Goal: Communication & Community: Answer question/provide support

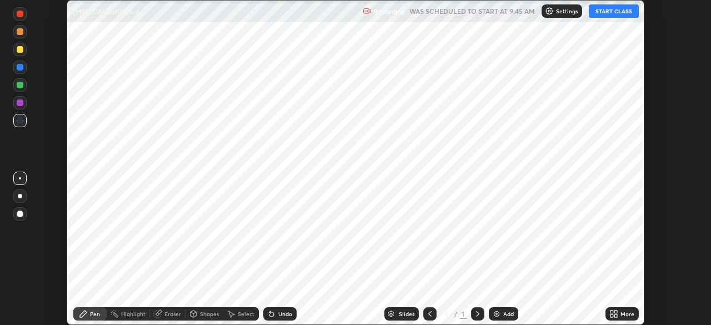
scroll to position [325, 711]
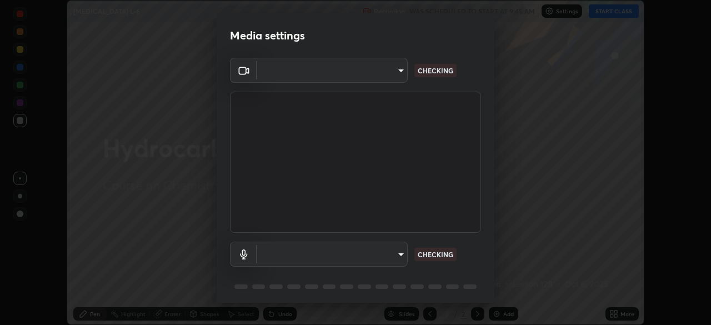
type input "935db625b2c413759d72ee6cdb61a63b637165ed3878f2d0adf10a132220dd0b"
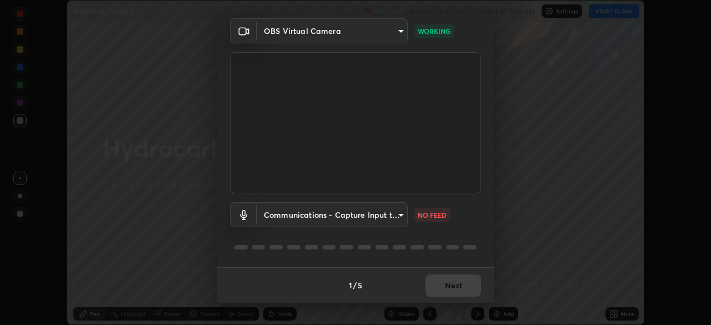
click at [398, 213] on body "Erase all [MEDICAL_DATA] L-6 Recording WAS SCHEDULED TO START AT 9:45 AM Settin…" at bounding box center [355, 162] width 711 height 325
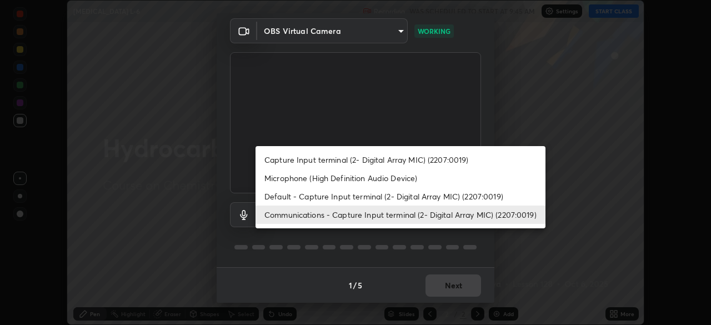
click at [413, 181] on li "Microphone (High Definition Audio Device)" at bounding box center [400, 178] width 290 height 18
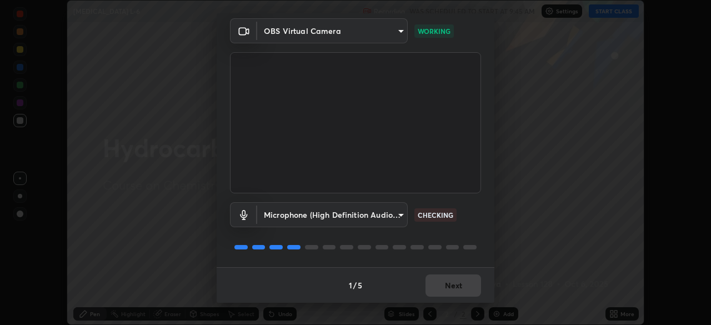
click at [397, 215] on body "Erase all [MEDICAL_DATA] L-6 Recording WAS SCHEDULED TO START AT 9:45 AM Settin…" at bounding box center [355, 162] width 711 height 325
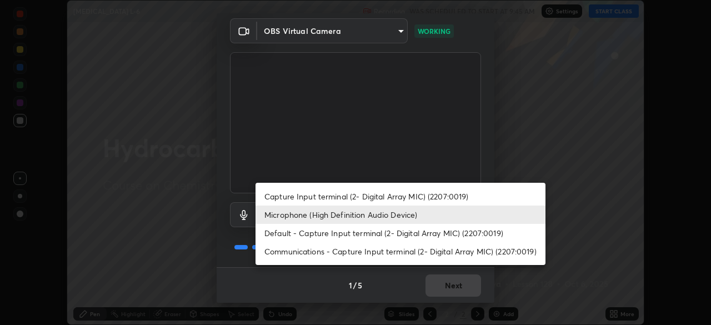
click at [422, 250] on li "Communications - Capture Input terminal (2- Digital Array MIC) (2207:0019)" at bounding box center [400, 251] width 290 height 18
type input "communications"
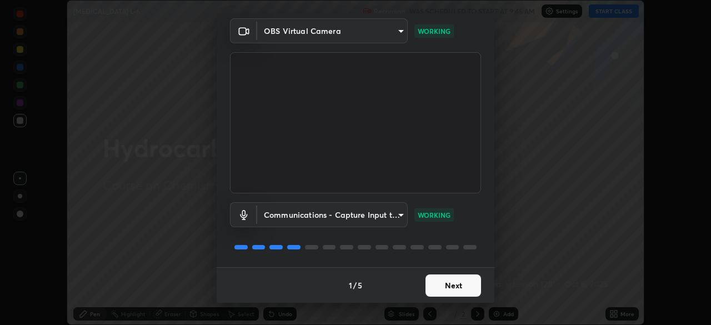
click at [458, 285] on button "Next" at bounding box center [453, 285] width 56 height 22
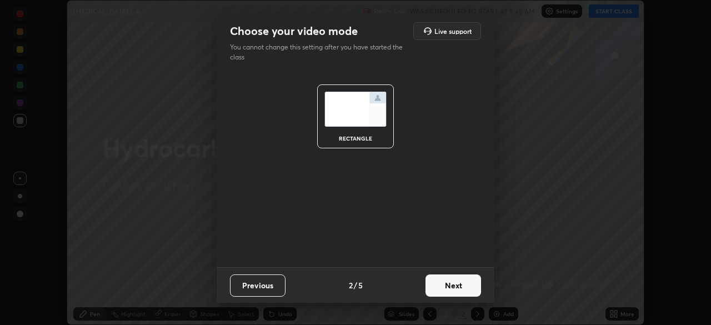
scroll to position [0, 0]
click at [458, 287] on button "Next" at bounding box center [453, 285] width 56 height 22
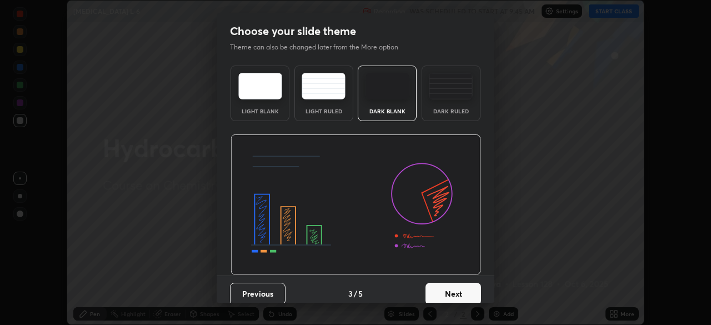
click at [458, 289] on button "Next" at bounding box center [453, 294] width 56 height 22
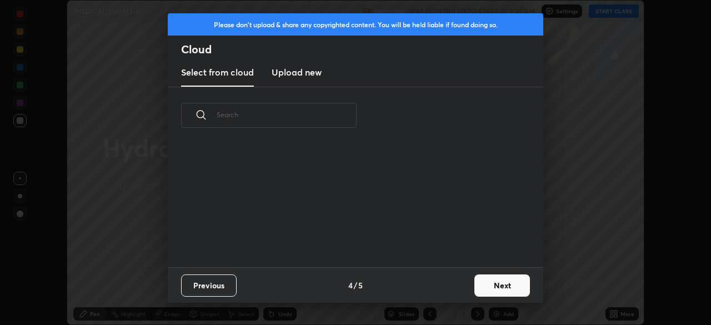
click at [457, 290] on div "Previous 4 / 5 Next" at bounding box center [355, 285] width 375 height 36
click at [456, 290] on div "Previous 4 / 5 Next" at bounding box center [355, 285] width 375 height 36
click at [494, 281] on button "Next" at bounding box center [502, 285] width 56 height 22
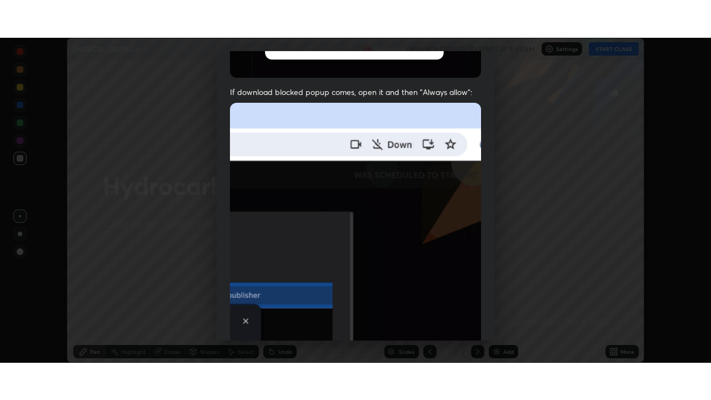
scroll to position [266, 0]
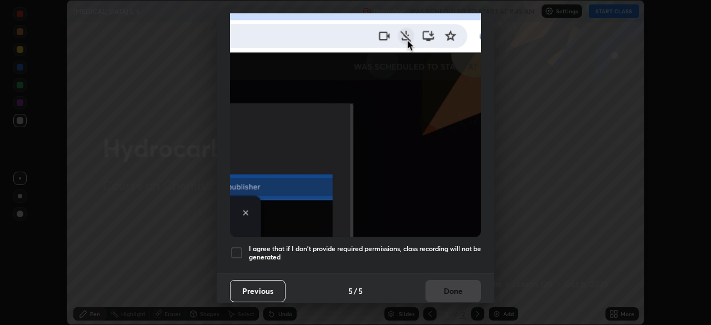
click at [248, 246] on div "I agree that if I don't provide required permissions, class recording will not …" at bounding box center [355, 252] width 251 height 13
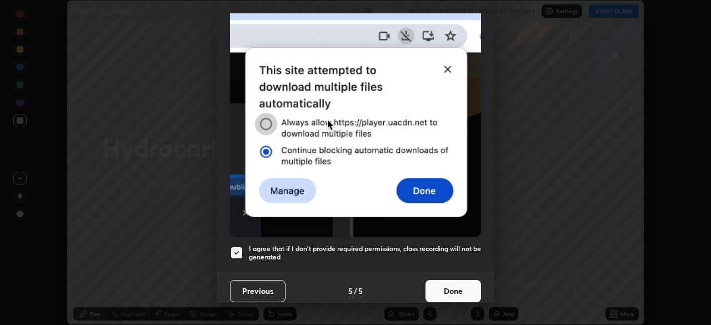
click at [448, 282] on button "Done" at bounding box center [453, 291] width 56 height 22
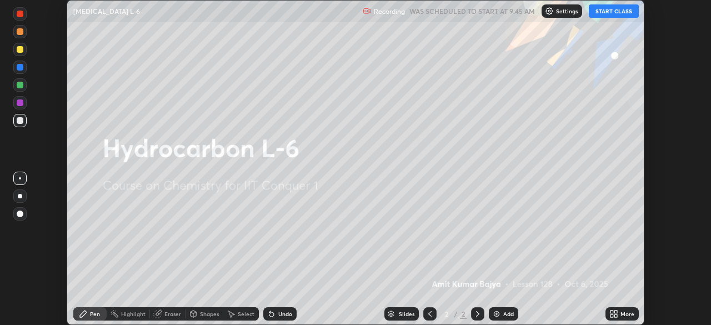
click at [508, 309] on div "Add" at bounding box center [503, 313] width 29 height 13
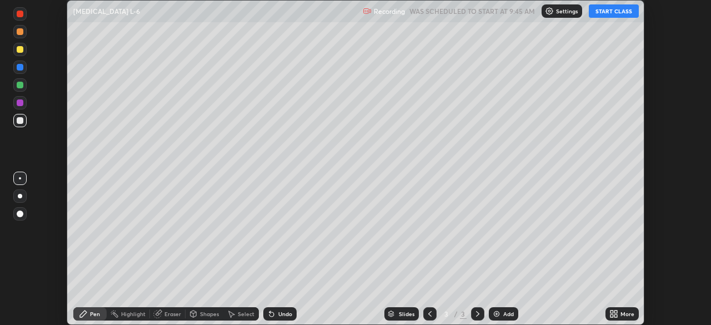
click at [614, 314] on icon at bounding box center [613, 313] width 9 height 9
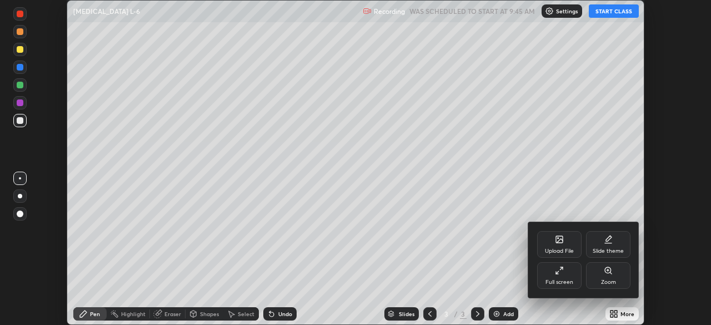
click at [566, 279] on div "Full screen" at bounding box center [559, 282] width 28 height 6
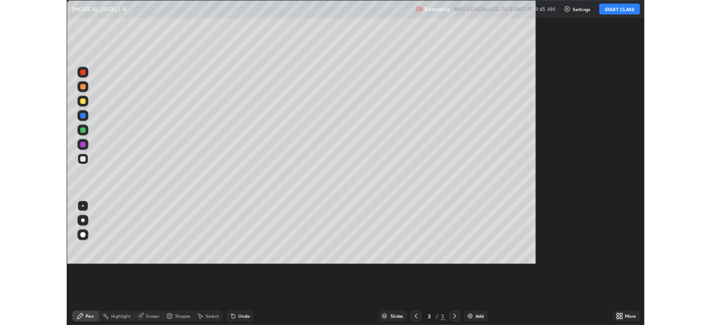
scroll to position [400, 711]
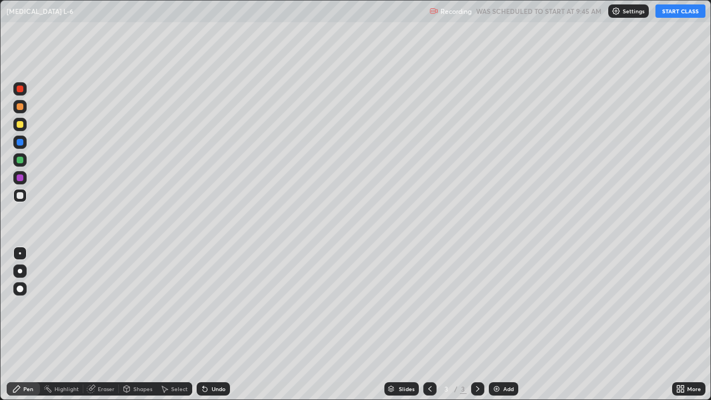
click at [679, 12] on button "START CLASS" at bounding box center [680, 10] width 50 height 13
click at [26, 163] on div at bounding box center [19, 159] width 13 height 13
click at [21, 195] on div at bounding box center [20, 195] width 7 height 7
click at [21, 269] on div at bounding box center [20, 271] width 4 height 4
click at [21, 178] on div at bounding box center [20, 177] width 7 height 7
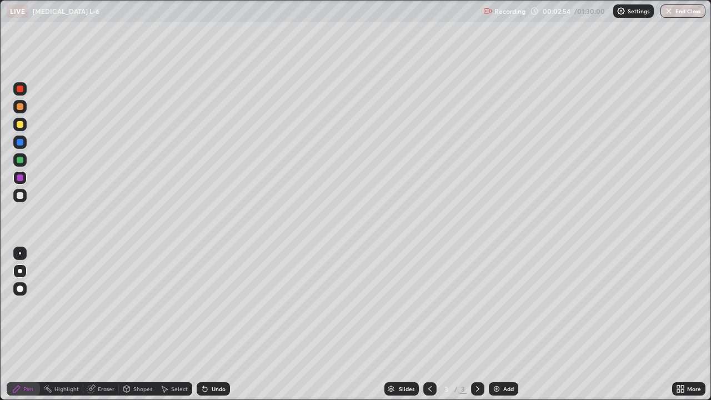
click at [22, 124] on div at bounding box center [20, 124] width 7 height 7
click at [21, 195] on div at bounding box center [20, 195] width 7 height 7
click at [23, 108] on div at bounding box center [20, 106] width 7 height 7
click at [21, 178] on div at bounding box center [20, 177] width 7 height 7
click at [21, 195] on div at bounding box center [20, 195] width 7 height 7
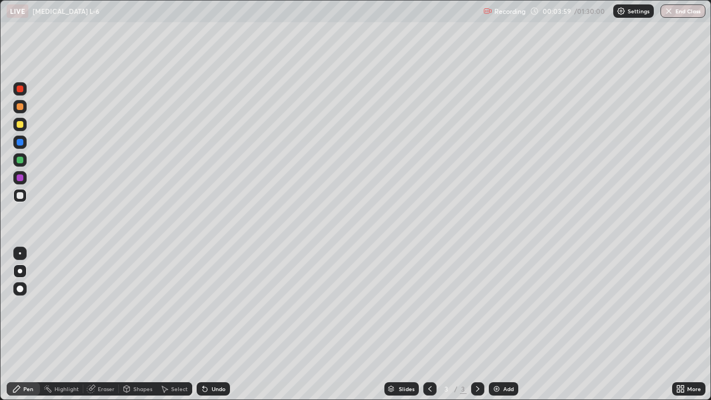
click at [20, 253] on div at bounding box center [20, 253] width 2 height 2
click at [25, 89] on div at bounding box center [19, 88] width 13 height 13
click at [214, 324] on div "Undo" at bounding box center [213, 388] width 33 height 13
click at [24, 157] on div at bounding box center [19, 159] width 13 height 13
click at [227, 324] on div "Undo" at bounding box center [213, 388] width 33 height 13
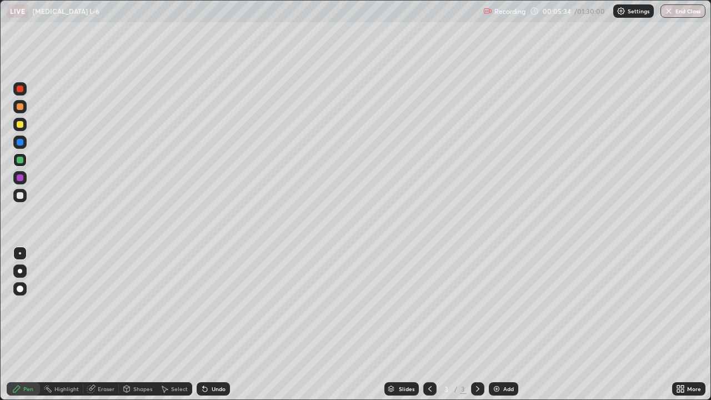
click at [24, 199] on div at bounding box center [19, 195] width 13 height 13
click at [26, 175] on div at bounding box center [19, 177] width 13 height 13
click at [24, 195] on div at bounding box center [19, 195] width 13 height 13
click at [224, 324] on div "Undo" at bounding box center [219, 389] width 14 height 6
click at [222, 324] on div "Undo" at bounding box center [219, 389] width 14 height 6
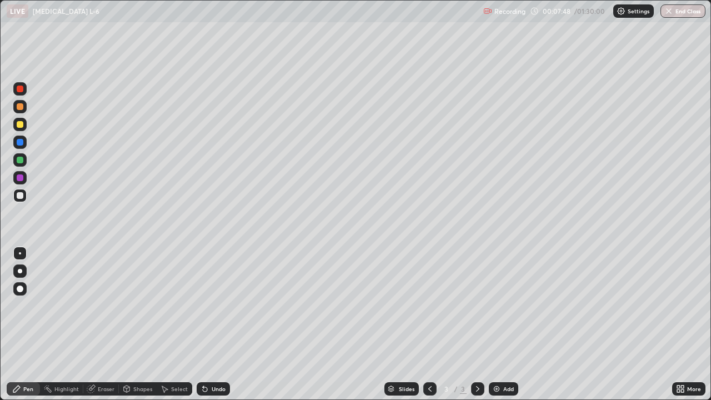
click at [220, 324] on div "Undo" at bounding box center [219, 389] width 14 height 6
click at [26, 127] on div at bounding box center [19, 124] width 13 height 13
click at [25, 162] on div at bounding box center [19, 159] width 13 height 13
click at [26, 195] on div at bounding box center [19, 195] width 13 height 13
click at [26, 179] on div at bounding box center [19, 177] width 13 height 13
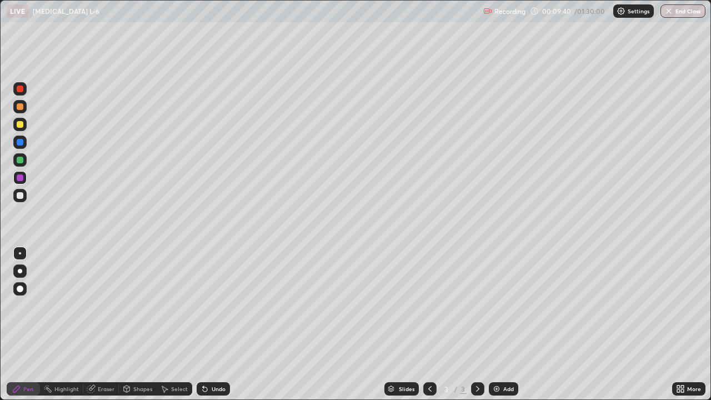
click at [25, 194] on div at bounding box center [19, 195] width 13 height 13
click at [24, 159] on div at bounding box center [19, 159] width 13 height 13
click at [24, 126] on div at bounding box center [19, 124] width 13 height 13
click at [22, 194] on div at bounding box center [20, 195] width 7 height 7
click at [25, 142] on div at bounding box center [19, 142] width 13 height 13
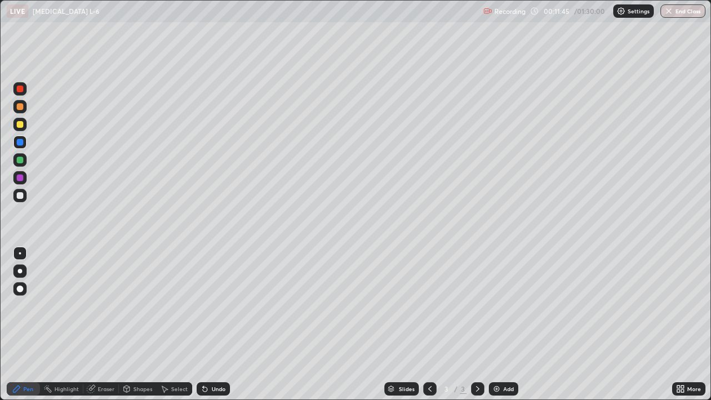
click at [22, 195] on div at bounding box center [20, 195] width 7 height 7
click at [23, 162] on div at bounding box center [20, 160] width 7 height 7
click at [25, 124] on div at bounding box center [19, 124] width 13 height 13
click at [220, 324] on div "Undo" at bounding box center [219, 389] width 14 height 6
click at [219, 324] on div "Undo" at bounding box center [219, 389] width 14 height 6
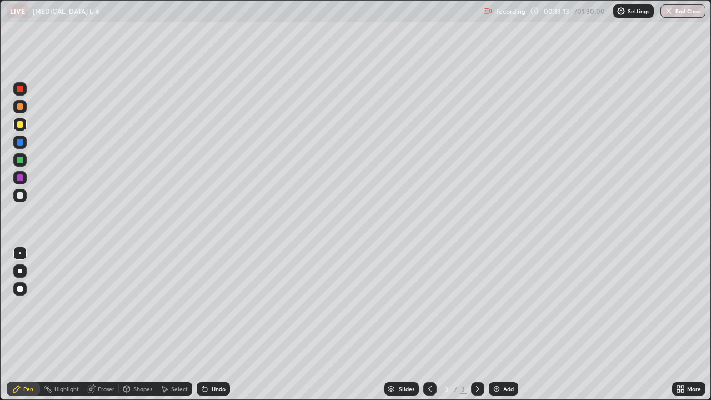
click at [223, 324] on div "Undo" at bounding box center [219, 389] width 14 height 6
click at [223, 324] on div "Undo" at bounding box center [213, 388] width 33 height 13
click at [24, 195] on div at bounding box center [19, 195] width 13 height 13
click at [21, 177] on div at bounding box center [20, 177] width 7 height 7
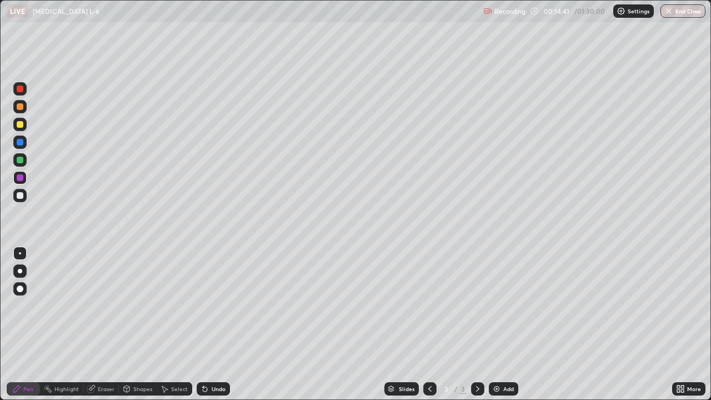
click at [21, 124] on div at bounding box center [20, 124] width 7 height 7
click at [22, 107] on div at bounding box center [20, 106] width 7 height 7
click at [22, 198] on div at bounding box center [20, 195] width 7 height 7
click at [22, 159] on div at bounding box center [20, 160] width 7 height 7
click at [25, 177] on div at bounding box center [19, 177] width 13 height 13
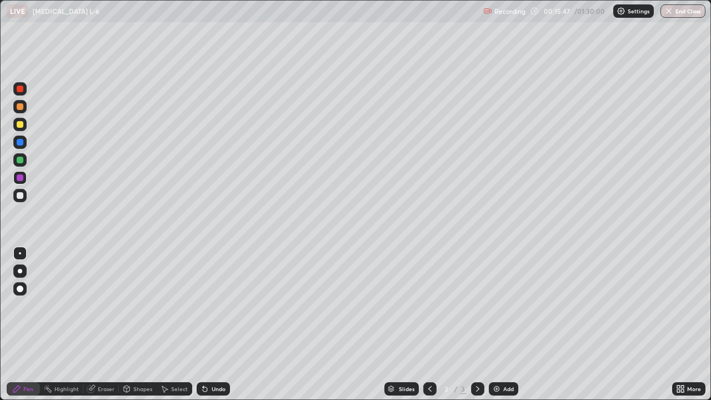
click at [21, 161] on div at bounding box center [20, 160] width 7 height 7
click at [24, 197] on div at bounding box center [19, 195] width 13 height 13
click at [26, 178] on div at bounding box center [19, 177] width 13 height 13
click at [24, 87] on div at bounding box center [19, 88] width 13 height 13
click at [23, 195] on div at bounding box center [20, 195] width 7 height 7
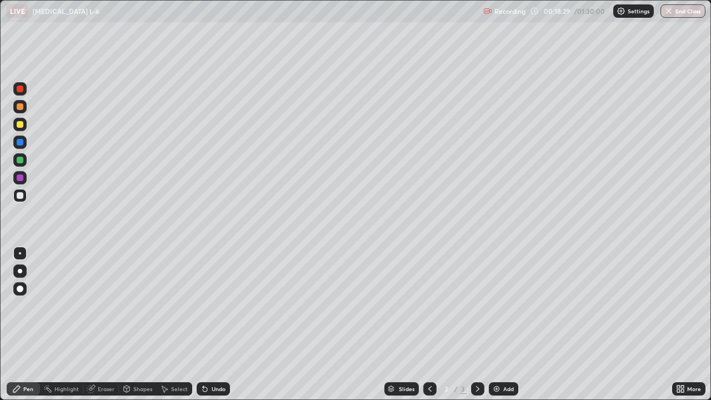
click at [24, 176] on div at bounding box center [19, 177] width 13 height 13
click at [22, 159] on div at bounding box center [20, 160] width 7 height 7
click at [25, 108] on div at bounding box center [19, 106] width 13 height 13
click at [508, 324] on div "Add" at bounding box center [508, 389] width 11 height 6
click at [24, 194] on div at bounding box center [19, 195] width 13 height 13
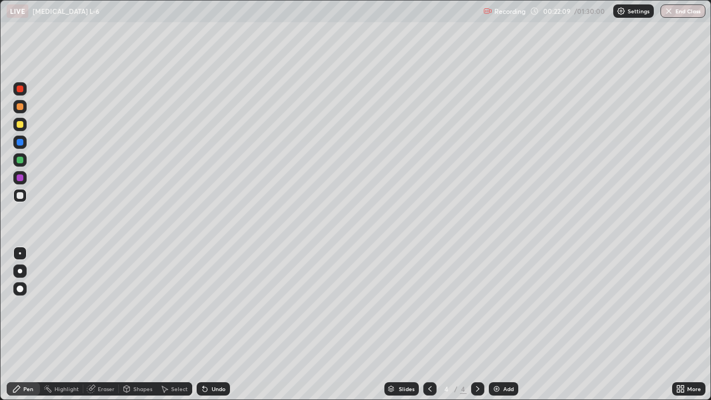
click at [24, 89] on div at bounding box center [19, 88] width 13 height 13
click at [19, 193] on div at bounding box center [20, 195] width 7 height 7
click at [24, 174] on div at bounding box center [19, 177] width 13 height 13
click at [24, 160] on div at bounding box center [19, 159] width 13 height 13
click at [24, 178] on div at bounding box center [19, 177] width 13 height 13
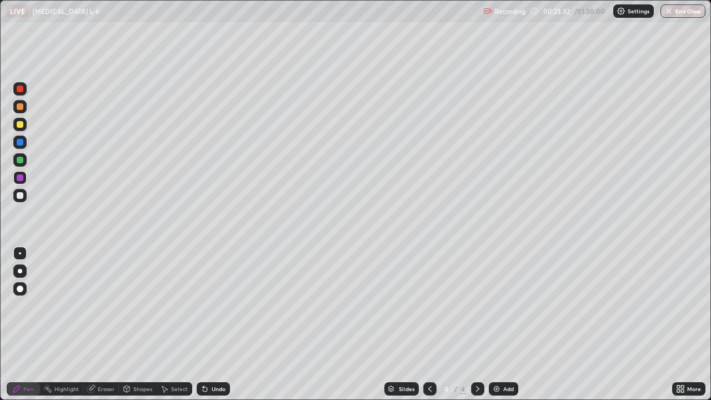
click at [24, 161] on div at bounding box center [19, 159] width 13 height 13
click at [209, 324] on div "Undo" at bounding box center [213, 388] width 33 height 13
click at [24, 143] on div at bounding box center [19, 142] width 13 height 13
click at [21, 195] on div at bounding box center [20, 195] width 7 height 7
click at [23, 176] on div at bounding box center [20, 177] width 7 height 7
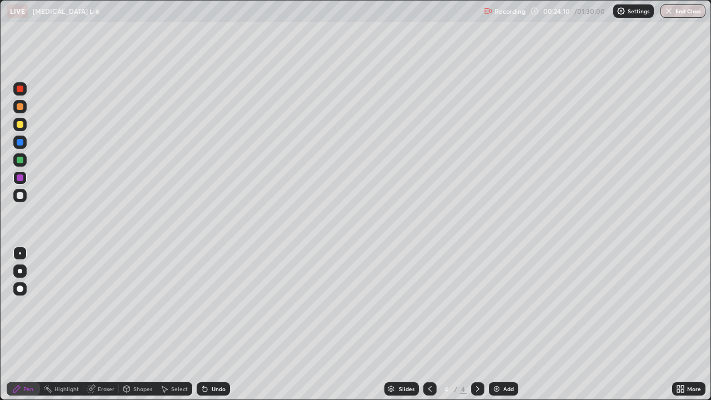
click at [21, 124] on div at bounding box center [20, 124] width 7 height 7
click at [21, 195] on div at bounding box center [20, 195] width 7 height 7
click at [24, 179] on div at bounding box center [19, 177] width 13 height 13
click at [21, 124] on div at bounding box center [20, 124] width 7 height 7
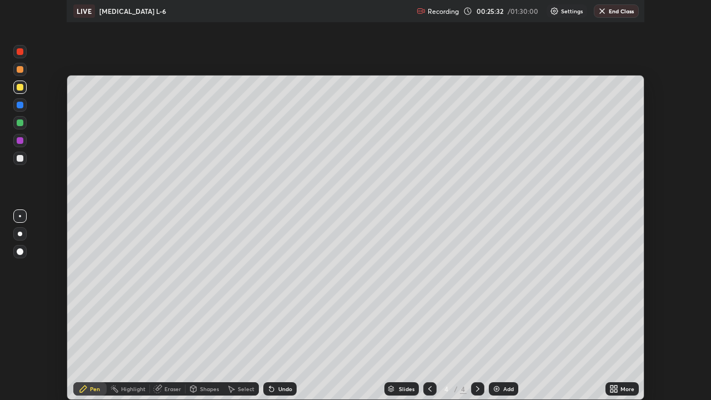
scroll to position [55214, 54828]
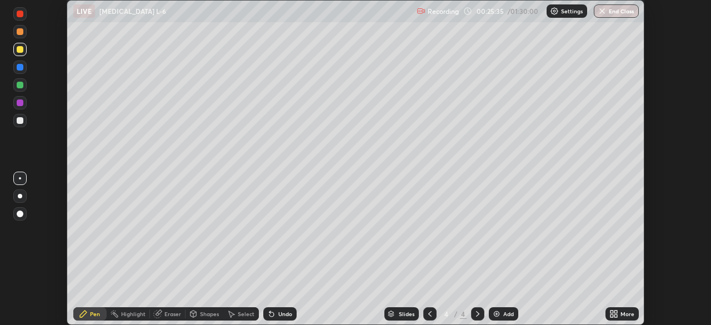
click at [616, 318] on div "More" at bounding box center [621, 313] width 33 height 13
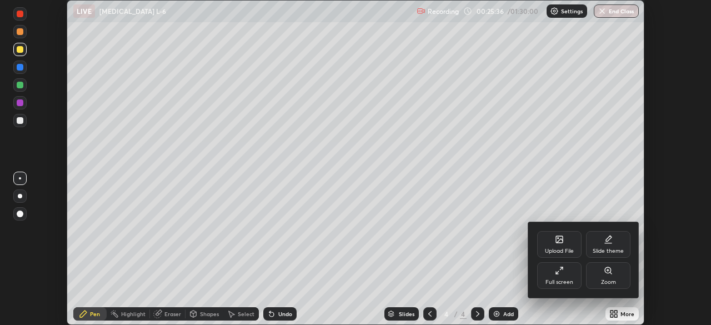
click at [567, 273] on div "Full screen" at bounding box center [559, 275] width 44 height 27
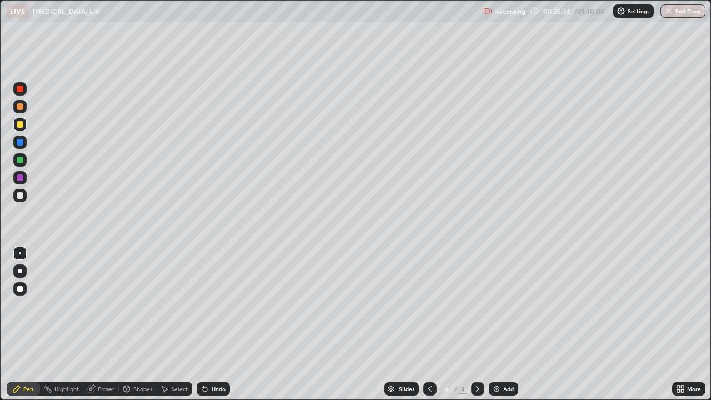
scroll to position [400, 711]
click at [21, 195] on div at bounding box center [20, 195] width 7 height 7
click at [26, 159] on div at bounding box center [19, 159] width 13 height 13
click at [25, 194] on div at bounding box center [19, 195] width 13 height 13
click at [26, 177] on div at bounding box center [19, 177] width 13 height 13
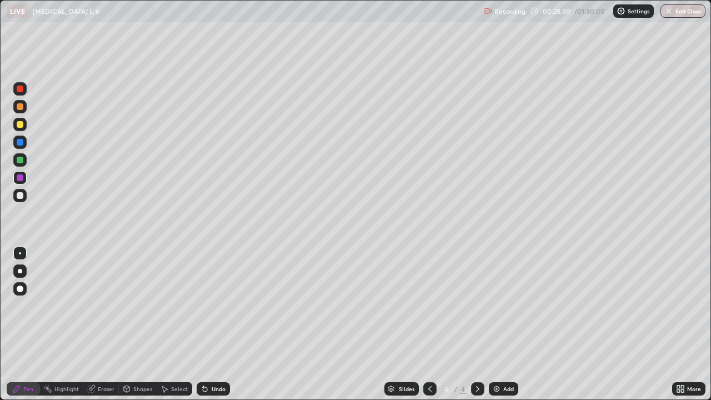
click at [24, 195] on div at bounding box center [19, 195] width 13 height 13
click at [21, 160] on div at bounding box center [20, 160] width 7 height 7
click at [25, 126] on div at bounding box center [19, 124] width 13 height 13
click at [218, 324] on div "Undo" at bounding box center [219, 389] width 14 height 6
click at [24, 194] on div at bounding box center [19, 195] width 13 height 13
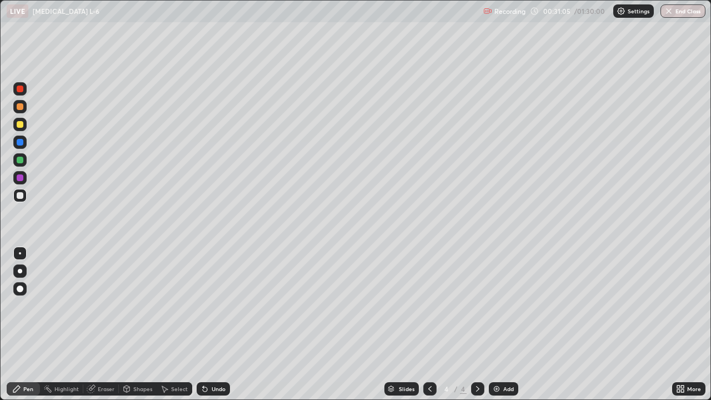
click at [21, 178] on div at bounding box center [20, 177] width 7 height 7
click at [226, 324] on div "Undo" at bounding box center [213, 388] width 33 height 13
click at [225, 324] on div "Undo" at bounding box center [213, 388] width 33 height 13
click at [26, 158] on div at bounding box center [19, 159] width 13 height 13
click at [500, 324] on div "Add" at bounding box center [503, 388] width 29 height 13
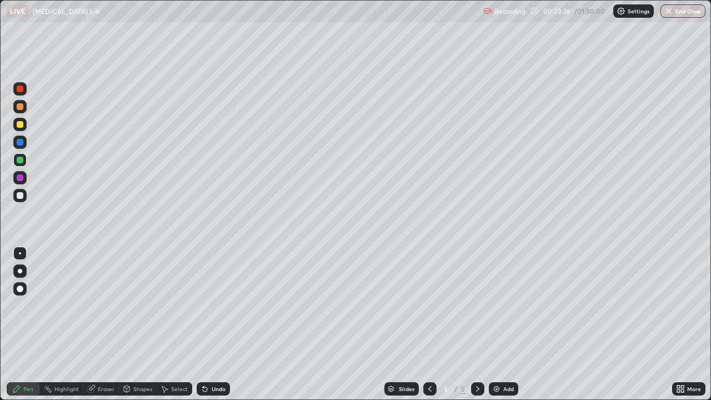
click at [24, 90] on div at bounding box center [19, 88] width 13 height 13
click at [215, 324] on div "Undo" at bounding box center [219, 389] width 14 height 6
click at [24, 123] on div at bounding box center [19, 124] width 13 height 13
click at [21, 142] on div at bounding box center [20, 142] width 7 height 7
click at [24, 158] on div at bounding box center [19, 159] width 13 height 13
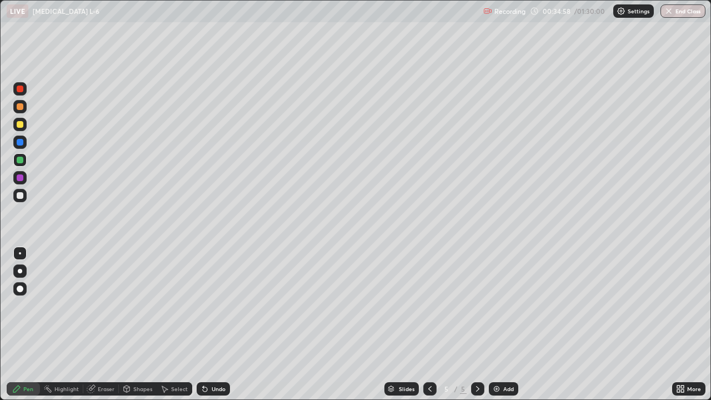
click at [24, 91] on div at bounding box center [19, 88] width 13 height 13
click at [25, 194] on div at bounding box center [19, 195] width 13 height 13
click at [24, 125] on div at bounding box center [19, 124] width 13 height 13
click at [26, 91] on div at bounding box center [19, 88] width 13 height 13
click at [21, 142] on div at bounding box center [20, 142] width 7 height 7
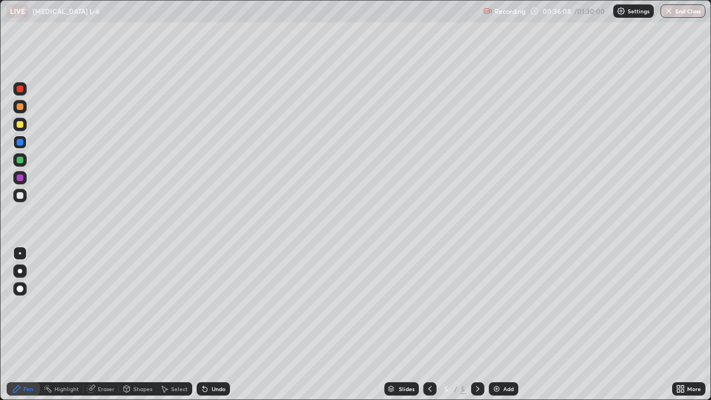
click at [26, 196] on div at bounding box center [19, 195] width 13 height 13
click at [21, 160] on div at bounding box center [20, 160] width 7 height 7
click at [24, 177] on div at bounding box center [19, 177] width 13 height 13
click at [24, 161] on div at bounding box center [19, 159] width 13 height 13
click at [22, 176] on div at bounding box center [20, 177] width 7 height 7
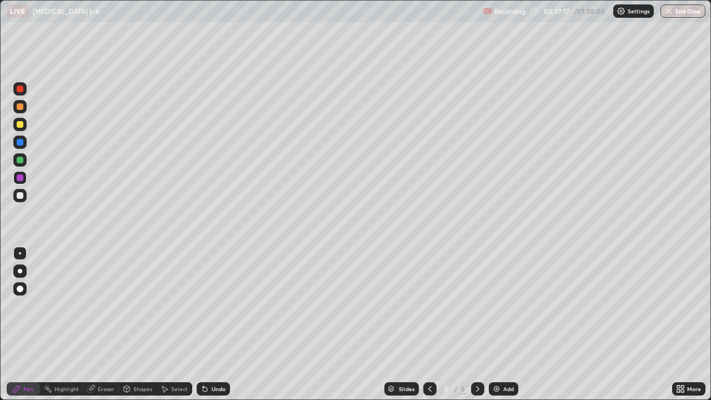
click at [23, 196] on div at bounding box center [20, 195] width 7 height 7
click at [25, 159] on div at bounding box center [19, 159] width 13 height 13
click at [21, 141] on div at bounding box center [20, 142] width 7 height 7
click at [25, 161] on div at bounding box center [19, 159] width 13 height 13
click at [21, 195] on div at bounding box center [20, 195] width 7 height 7
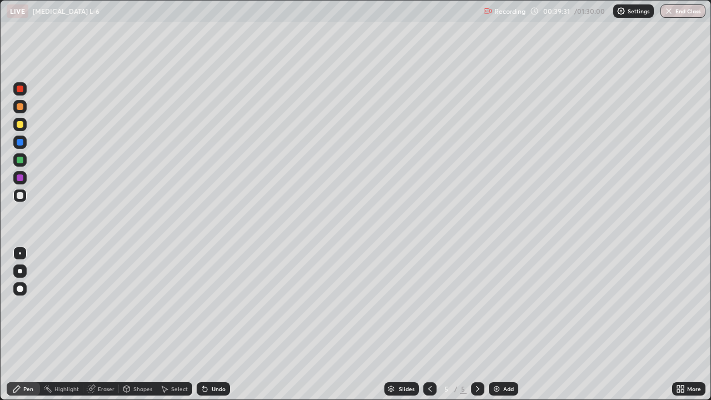
click at [24, 161] on div at bounding box center [19, 159] width 13 height 13
click at [21, 193] on div at bounding box center [20, 195] width 7 height 7
click at [23, 177] on div at bounding box center [20, 177] width 7 height 7
click at [23, 141] on div at bounding box center [20, 142] width 7 height 7
click at [24, 195] on div at bounding box center [19, 195] width 13 height 13
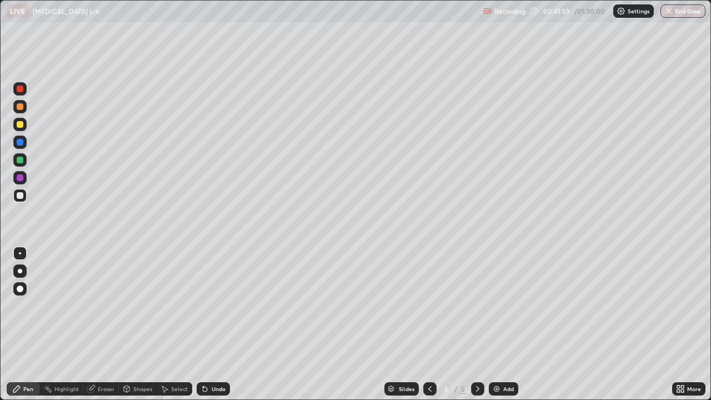
click at [221, 324] on div "Undo" at bounding box center [219, 389] width 14 height 6
click at [26, 176] on div at bounding box center [19, 177] width 13 height 13
click at [24, 160] on div at bounding box center [19, 159] width 13 height 13
click at [22, 125] on div at bounding box center [20, 124] width 7 height 7
click at [26, 107] on div at bounding box center [19, 106] width 13 height 13
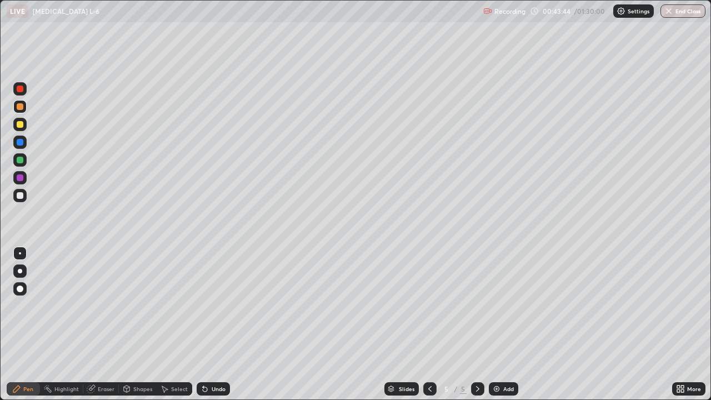
click at [22, 195] on div at bounding box center [20, 195] width 7 height 7
click at [22, 161] on div at bounding box center [20, 160] width 7 height 7
click at [24, 193] on div at bounding box center [19, 195] width 13 height 13
click at [26, 178] on div at bounding box center [19, 177] width 13 height 13
click at [26, 89] on div at bounding box center [19, 88] width 13 height 13
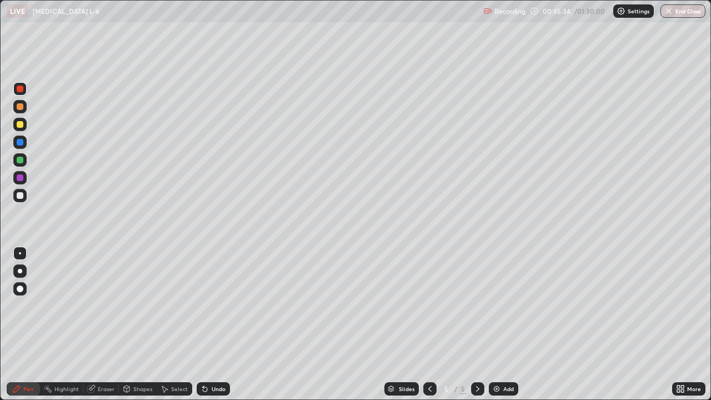
click at [24, 196] on div at bounding box center [19, 195] width 13 height 13
click at [25, 124] on div at bounding box center [19, 124] width 13 height 13
click at [633, 17] on div "Settings" at bounding box center [633, 10] width 41 height 13
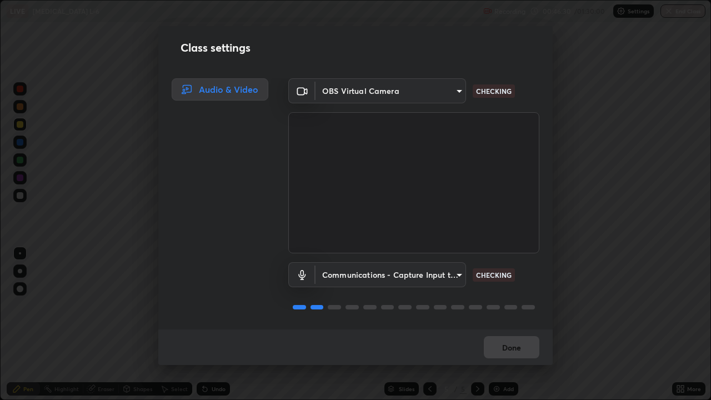
click at [631, 23] on div "Class settings Audio & Video OBS Virtual Camera 935db625b2c413759d72ee6cdb61a63…" at bounding box center [355, 200] width 711 height 400
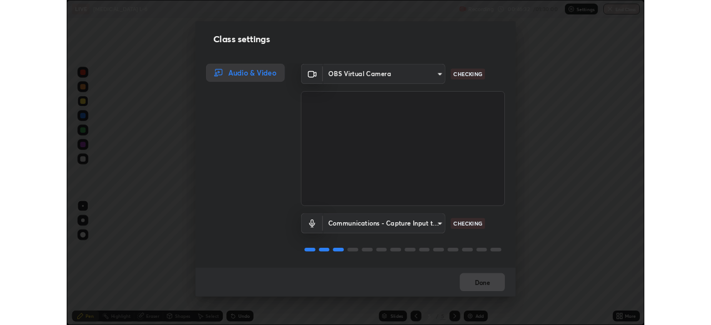
scroll to position [1, 0]
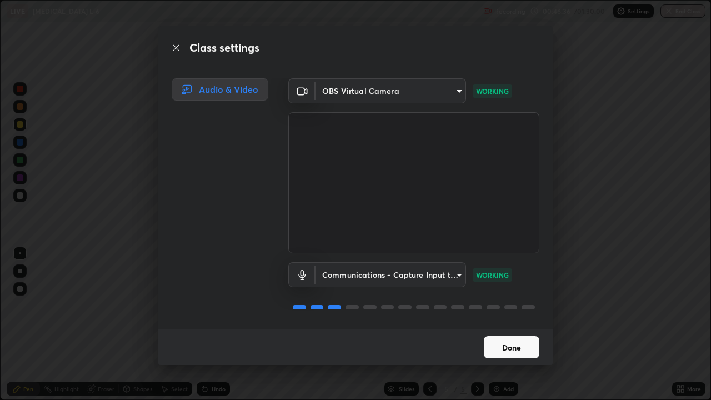
click at [515, 324] on button "Done" at bounding box center [512, 347] width 56 height 22
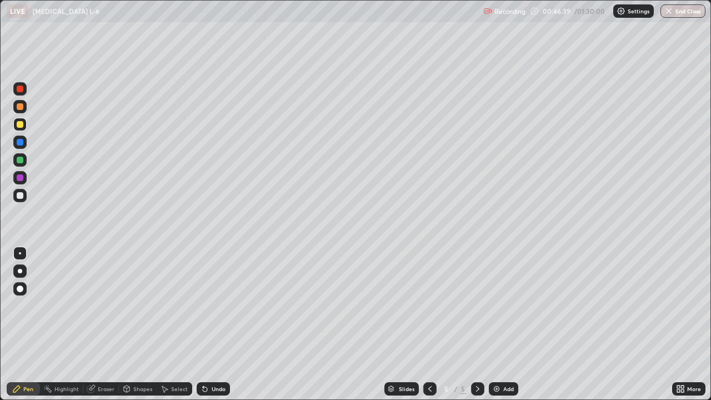
click at [143, 324] on div "Shapes" at bounding box center [142, 389] width 19 height 6
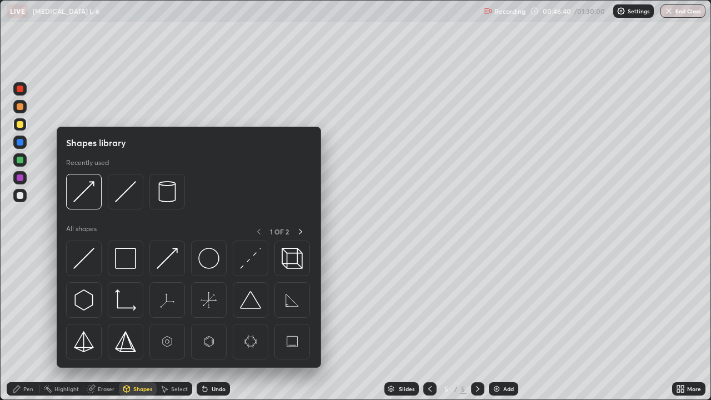
click at [108, 324] on div "Eraser" at bounding box center [106, 389] width 17 height 6
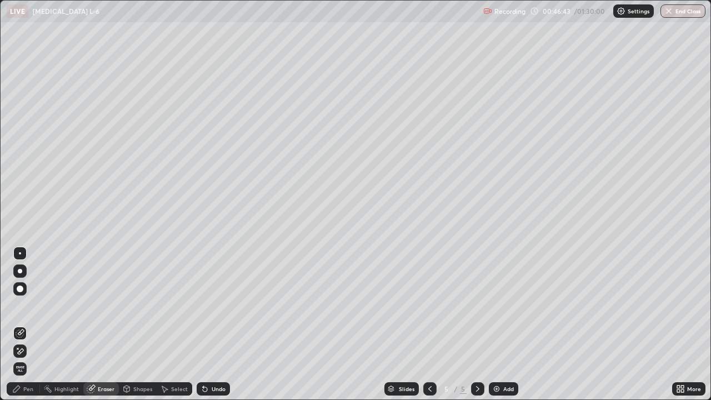
click at [31, 324] on div "Pen" at bounding box center [23, 388] width 33 height 13
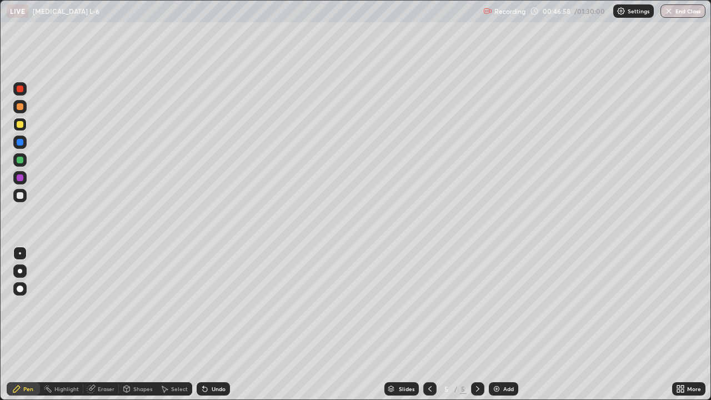
click at [26, 194] on div at bounding box center [19, 195] width 13 height 13
click at [215, 324] on div "Undo" at bounding box center [219, 389] width 14 height 6
click at [219, 324] on div "Undo" at bounding box center [213, 388] width 33 height 13
click at [223, 324] on div "Undo" at bounding box center [213, 388] width 33 height 13
click at [226, 324] on div "Undo" at bounding box center [213, 388] width 33 height 13
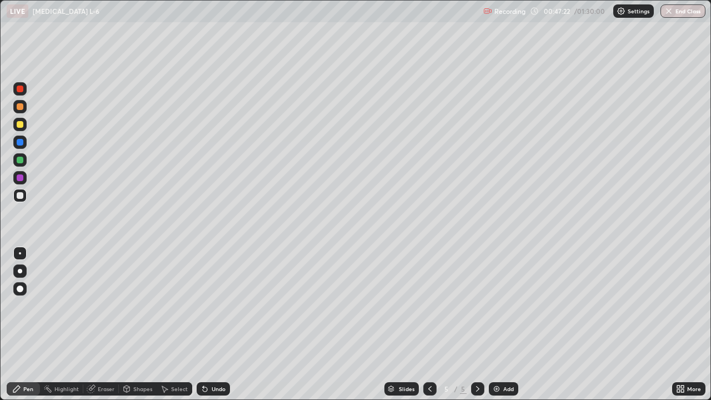
click at [228, 324] on div "Undo" at bounding box center [213, 388] width 33 height 13
click at [227, 324] on div "Undo" at bounding box center [213, 388] width 33 height 13
click at [228, 324] on div "Undo" at bounding box center [213, 388] width 33 height 13
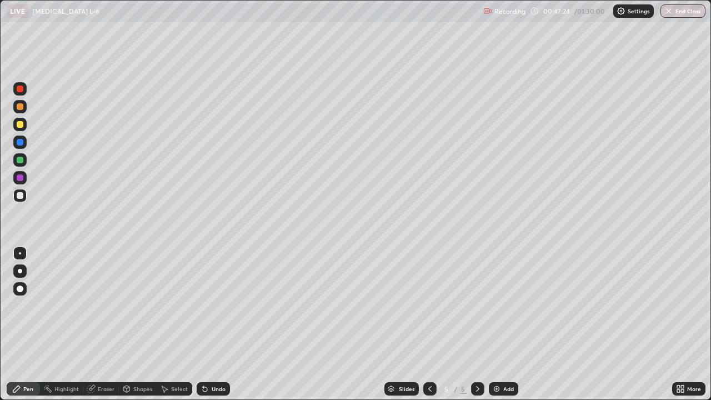
click at [222, 324] on div "Undo" at bounding box center [219, 389] width 14 height 6
click at [223, 324] on div "Undo" at bounding box center [219, 389] width 14 height 6
click at [226, 324] on div "Undo" at bounding box center [213, 388] width 33 height 13
click at [217, 324] on div "Undo" at bounding box center [219, 389] width 14 height 6
click at [21, 89] on div at bounding box center [20, 89] width 7 height 7
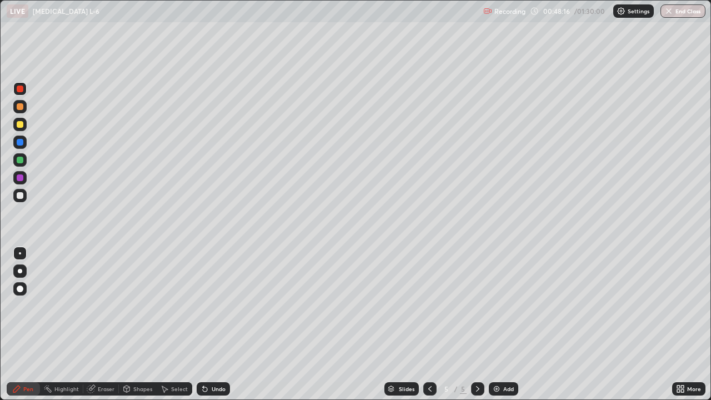
click at [24, 194] on div at bounding box center [19, 195] width 13 height 13
click at [503, 324] on div "Add" at bounding box center [508, 389] width 11 height 6
click at [21, 89] on div at bounding box center [20, 89] width 7 height 7
click at [23, 123] on div at bounding box center [20, 124] width 7 height 7
click at [214, 324] on div "Undo" at bounding box center [219, 389] width 14 height 6
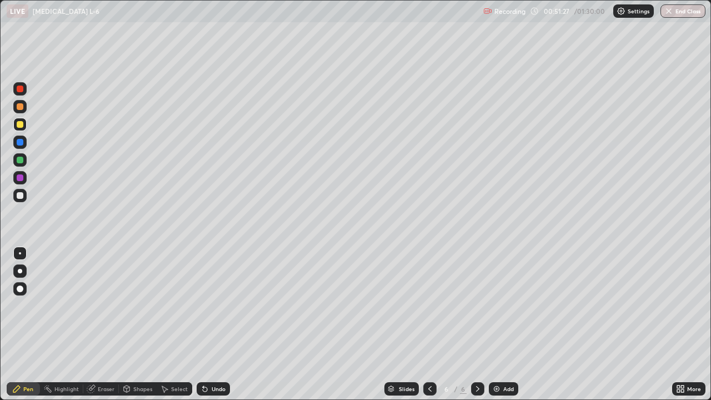
click at [215, 324] on div "Undo" at bounding box center [219, 389] width 14 height 6
click at [217, 324] on div "Undo" at bounding box center [219, 389] width 14 height 6
click at [223, 324] on div "Undo" at bounding box center [213, 388] width 33 height 13
click at [25, 141] on div at bounding box center [19, 142] width 13 height 13
click at [24, 196] on div at bounding box center [19, 195] width 13 height 13
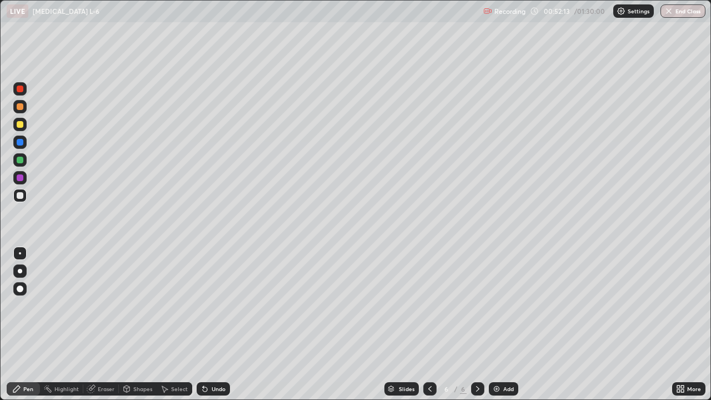
click at [21, 177] on div at bounding box center [20, 177] width 7 height 7
click at [24, 195] on div at bounding box center [19, 195] width 13 height 13
click at [21, 178] on div at bounding box center [20, 177] width 7 height 7
click at [23, 162] on div at bounding box center [20, 160] width 7 height 7
click at [217, 324] on div "Undo" at bounding box center [219, 389] width 14 height 6
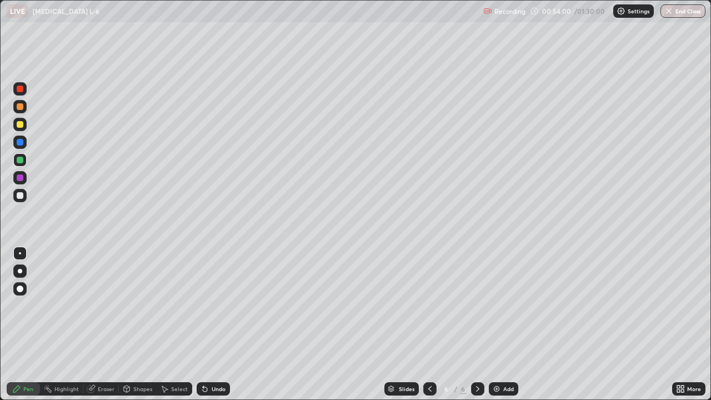
click at [25, 200] on div at bounding box center [19, 195] width 13 height 13
click at [23, 177] on div at bounding box center [20, 177] width 7 height 7
click at [26, 158] on div at bounding box center [19, 159] width 13 height 13
click at [171, 324] on div "Select" at bounding box center [179, 389] width 17 height 6
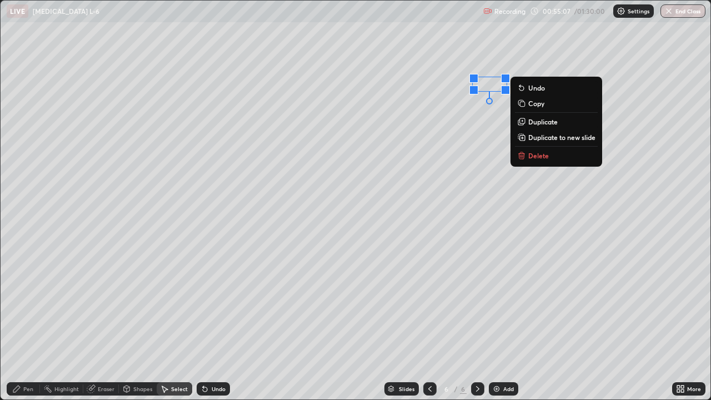
click at [454, 132] on div "0 ° Undo Copy Duplicate Duplicate to new slide Delete" at bounding box center [356, 200] width 710 height 399
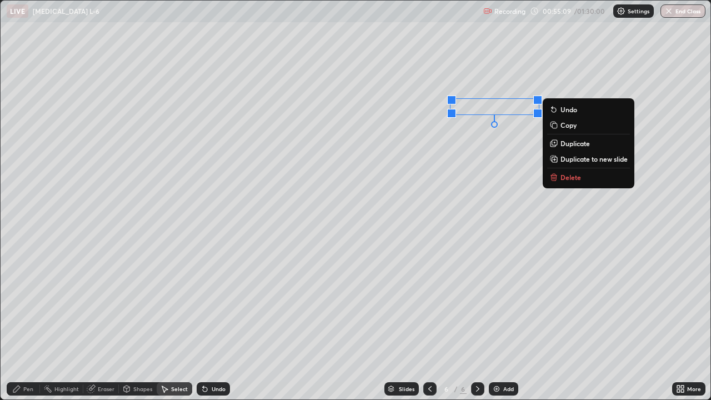
click at [465, 129] on div "0 ° Undo Copy Duplicate Duplicate to new slide Delete" at bounding box center [356, 200] width 710 height 399
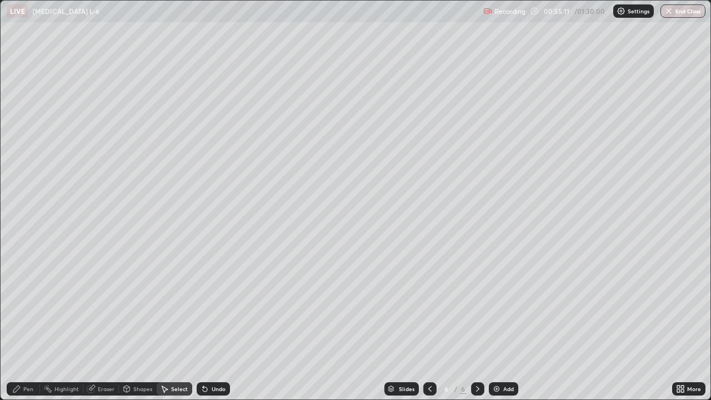
click at [32, 324] on div "Pen" at bounding box center [28, 389] width 10 height 6
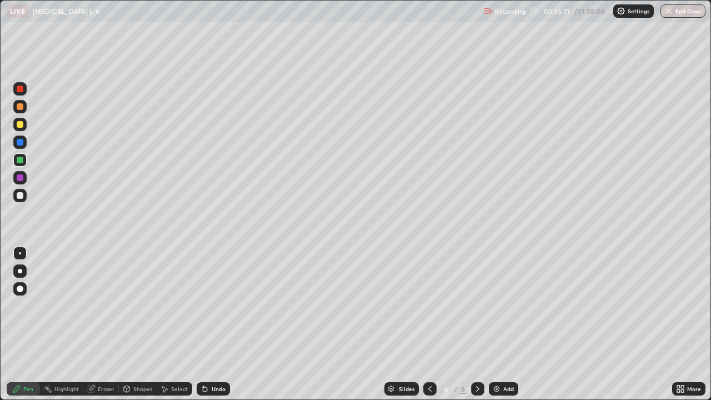
click at [24, 181] on div at bounding box center [19, 177] width 13 height 13
click at [24, 192] on div at bounding box center [19, 195] width 13 height 13
click at [21, 160] on div at bounding box center [20, 160] width 7 height 7
click at [22, 198] on div at bounding box center [20, 195] width 7 height 7
click at [21, 159] on div at bounding box center [20, 160] width 7 height 7
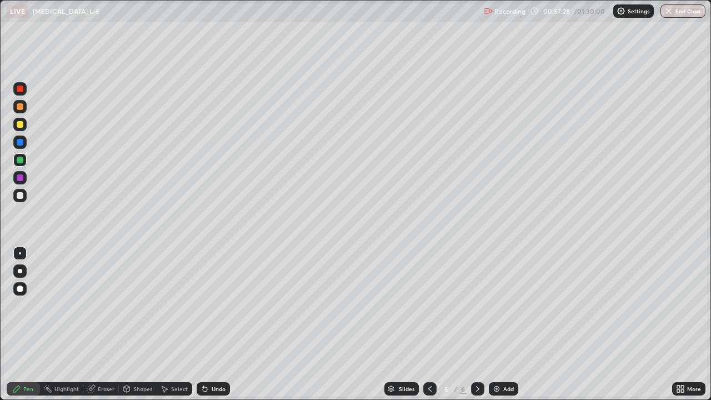
click at [25, 106] on div at bounding box center [19, 106] width 13 height 13
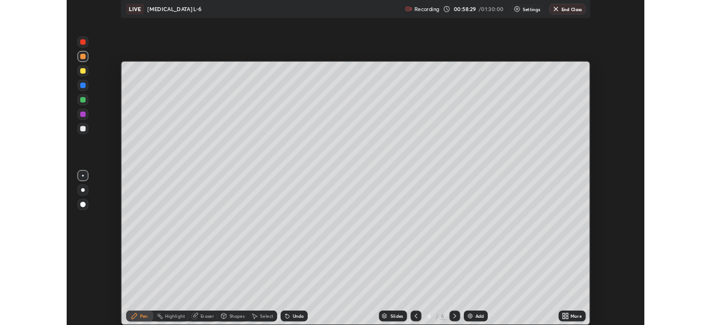
scroll to position [55214, 54828]
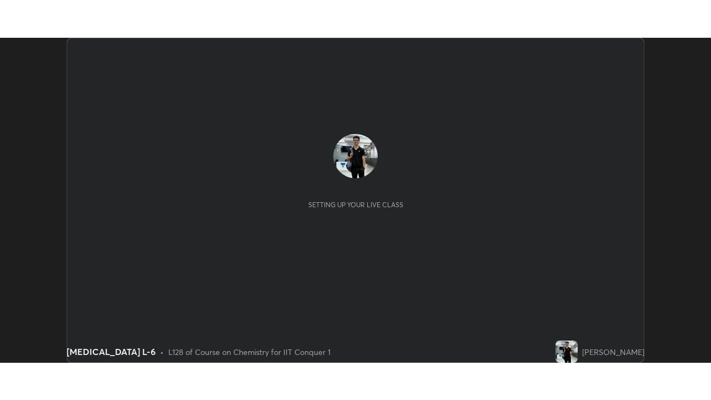
scroll to position [325, 711]
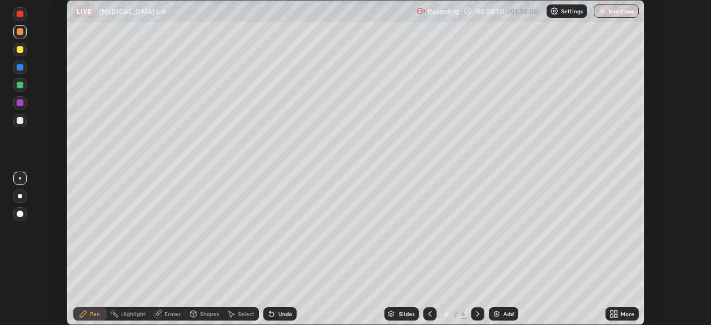
click at [611, 315] on icon at bounding box center [611, 315] width 3 height 3
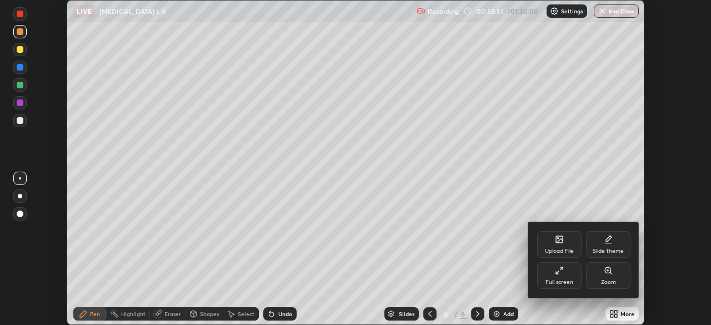
click at [563, 274] on icon at bounding box center [559, 270] width 9 height 9
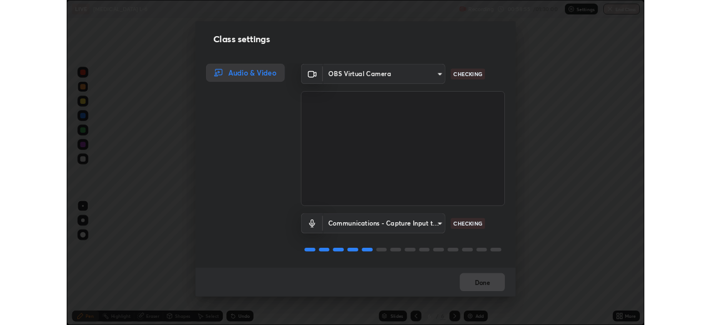
scroll to position [1, 0]
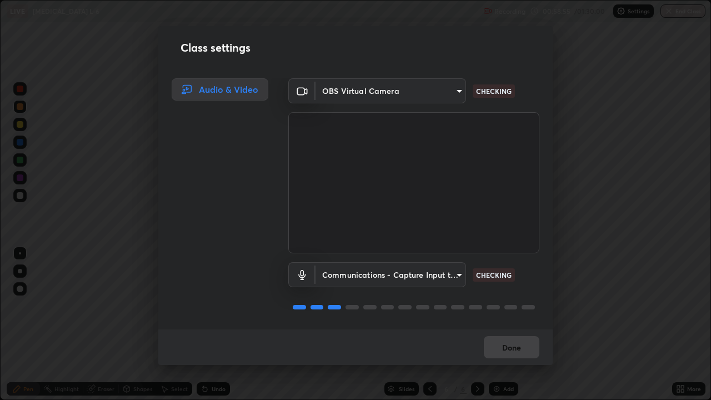
click at [567, 197] on div "Class settings Audio & Video OBS Virtual Camera 935db625b2c413759d72ee6cdb61a63…" at bounding box center [355, 200] width 711 height 400
click at [569, 200] on div "Class settings Audio & Video OBS Virtual Camera 935db625b2c413759d72ee6cdb61a63…" at bounding box center [355, 200] width 711 height 400
click at [568, 203] on div "Class settings Audio & Video OBS Virtual Camera 935db625b2c413759d72ee6cdb61a63…" at bounding box center [355, 200] width 711 height 400
click at [568, 204] on div "Class settings Audio & Video OBS Virtual Camera 935db625b2c413759d72ee6cdb61a63…" at bounding box center [355, 200] width 711 height 400
click at [565, 204] on div "Class settings Audio & Video OBS Virtual Camera 935db625b2c413759d72ee6cdb61a63…" at bounding box center [355, 200] width 711 height 400
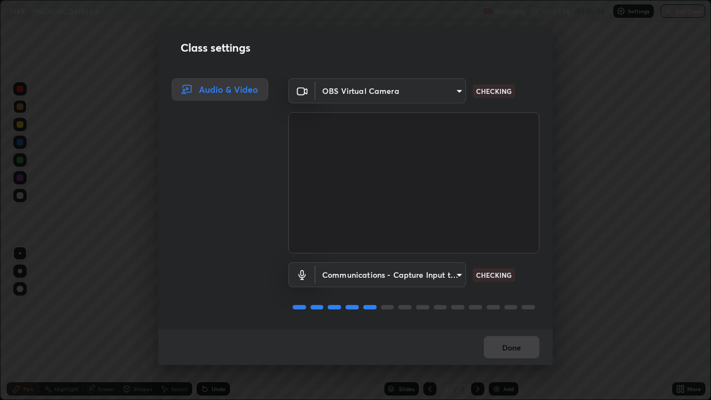
click at [563, 205] on div "Class settings Audio & Video OBS Virtual Camera 935db625b2c413759d72ee6cdb61a63…" at bounding box center [355, 200] width 711 height 400
click at [564, 203] on div "Class settings Audio & Video OBS Virtual Camera 935db625b2c413759d72ee6cdb61a63…" at bounding box center [355, 200] width 711 height 400
click at [575, 186] on div "Class settings Audio & Video OBS Virtual Camera 935db625b2c413759d72ee6cdb61a63…" at bounding box center [355, 200] width 711 height 400
click at [577, 186] on div "Class settings Audio & Video OBS Virtual Camera 935db625b2c413759d72ee6cdb61a63…" at bounding box center [355, 200] width 711 height 400
click at [576, 187] on div "Class settings Audio & Video OBS Virtual Camera 935db625b2c413759d72ee6cdb61a63…" at bounding box center [355, 200] width 711 height 400
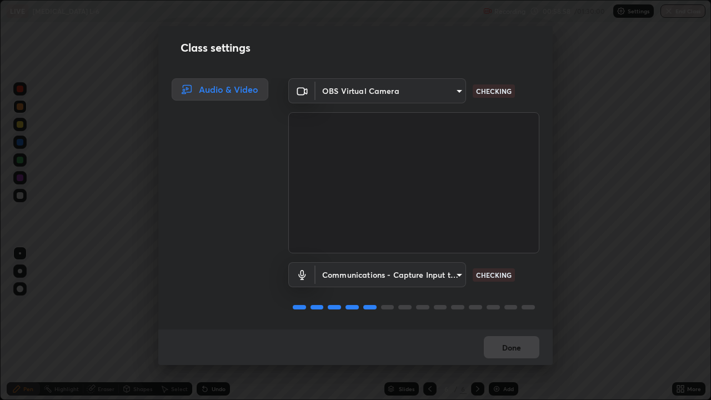
click at [578, 186] on div "Class settings Audio & Video OBS Virtual Camera 935db625b2c413759d72ee6cdb61a63…" at bounding box center [355, 200] width 711 height 400
click at [579, 186] on div "Class settings Audio & Video OBS Virtual Camera 935db625b2c413759d72ee6cdb61a63…" at bounding box center [355, 200] width 711 height 400
click at [578, 187] on div "Class settings Audio & Video OBS Virtual Camera 935db625b2c413759d72ee6cdb61a63…" at bounding box center [355, 200] width 711 height 400
click at [580, 187] on div "Class settings Audio & Video OBS Virtual Camera 935db625b2c413759d72ee6cdb61a63…" at bounding box center [355, 200] width 711 height 400
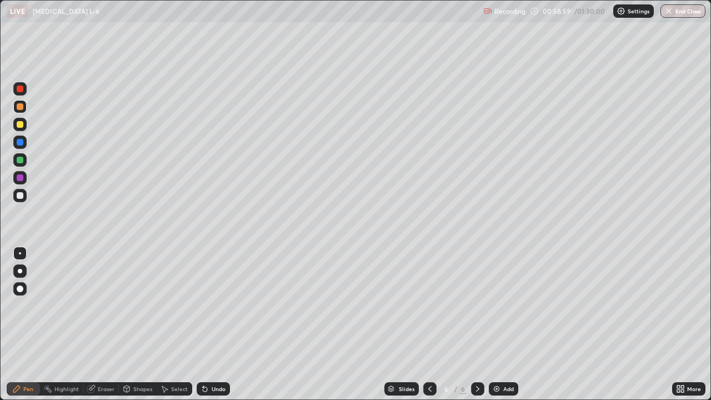
click at [579, 187] on div "Class settings Audio & Video OBS Virtual Camera 935db625b2c413759d72ee6cdb61a63…" at bounding box center [355, 200] width 711 height 400
click at [221, 324] on div "Undo" at bounding box center [219, 389] width 14 height 6
click at [23, 158] on div at bounding box center [20, 160] width 7 height 7
click at [506, 324] on div "Add" at bounding box center [508, 389] width 11 height 6
click at [22, 126] on div at bounding box center [20, 124] width 7 height 7
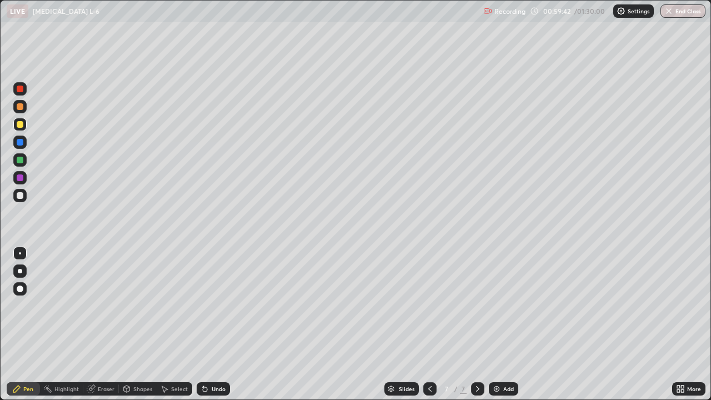
click at [21, 89] on div at bounding box center [20, 89] width 7 height 7
click at [21, 107] on div at bounding box center [20, 106] width 7 height 7
click at [21, 142] on div at bounding box center [20, 142] width 7 height 7
click at [21, 160] on div at bounding box center [20, 160] width 7 height 7
click at [24, 195] on div at bounding box center [19, 195] width 13 height 13
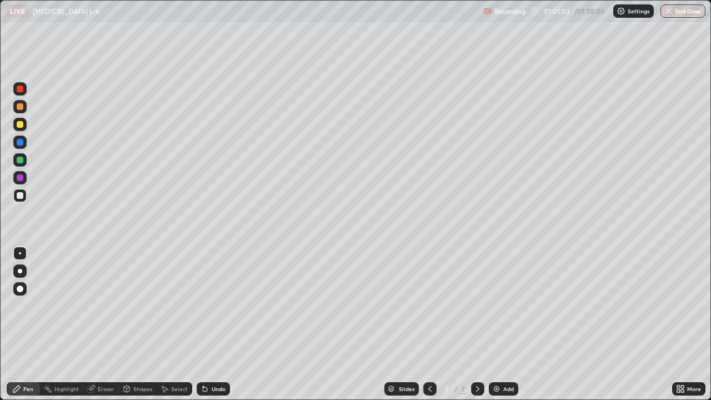
click at [24, 158] on div at bounding box center [19, 159] width 13 height 13
click at [24, 128] on div at bounding box center [19, 124] width 13 height 13
click at [25, 107] on div at bounding box center [19, 106] width 13 height 13
click at [23, 179] on div at bounding box center [20, 177] width 7 height 7
click at [24, 194] on div at bounding box center [19, 195] width 13 height 13
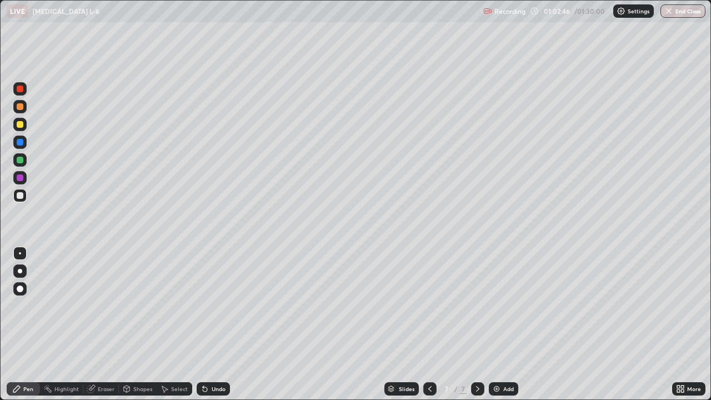
click at [24, 158] on div at bounding box center [19, 159] width 13 height 13
click at [21, 142] on div at bounding box center [20, 142] width 7 height 7
click at [21, 89] on div at bounding box center [20, 89] width 7 height 7
click at [23, 176] on div at bounding box center [20, 177] width 7 height 7
click at [24, 159] on div at bounding box center [19, 159] width 13 height 13
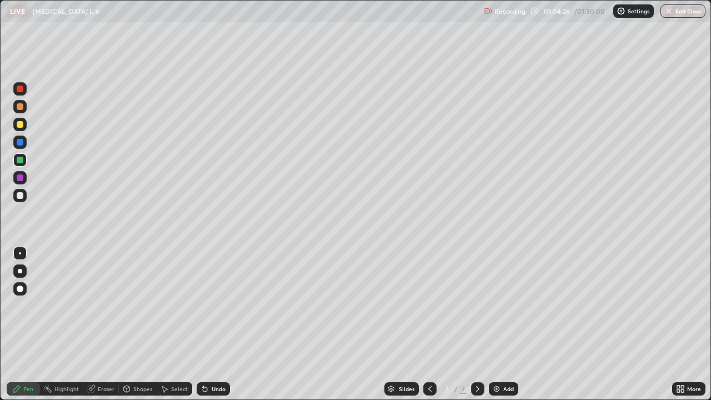
click at [179, 324] on div "Select" at bounding box center [175, 388] width 36 height 13
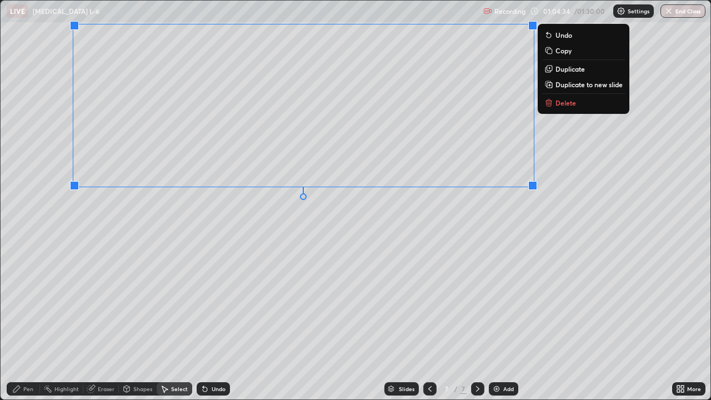
click at [348, 237] on div "0 ° Undo Copy Duplicate Duplicate to new slide Delete" at bounding box center [356, 200] width 710 height 399
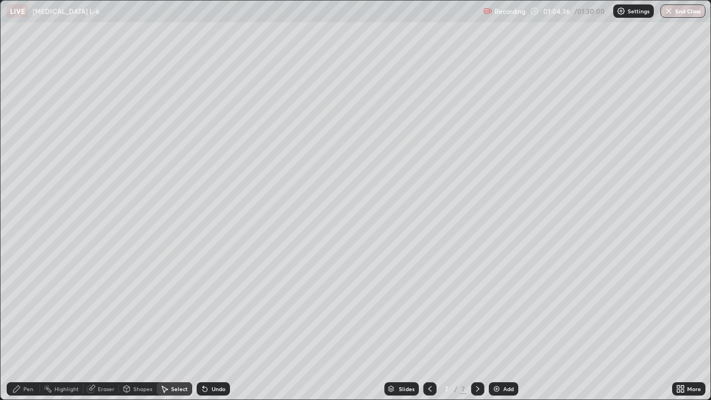
click at [33, 324] on div "Pen" at bounding box center [28, 389] width 10 height 6
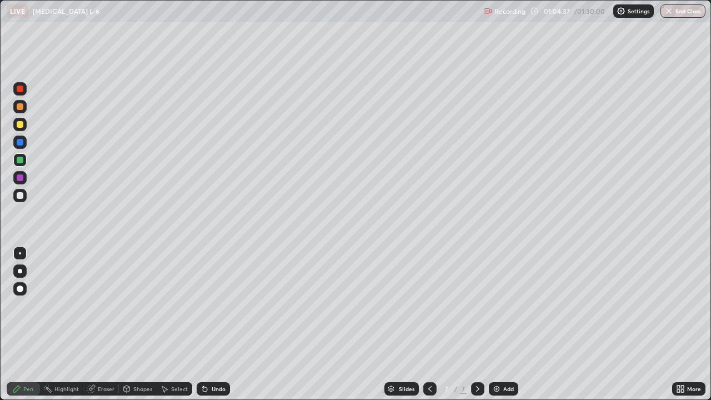
click at [22, 195] on div at bounding box center [20, 195] width 7 height 7
click at [23, 142] on div at bounding box center [20, 142] width 7 height 7
click at [23, 126] on div at bounding box center [20, 124] width 7 height 7
click at [212, 324] on div "Undo" at bounding box center [219, 389] width 14 height 6
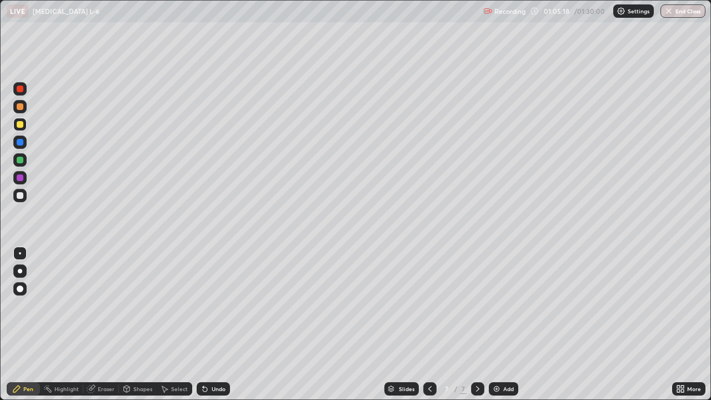
click at [212, 324] on div "Undo" at bounding box center [219, 389] width 14 height 6
click at [25, 139] on div at bounding box center [19, 142] width 13 height 13
click at [26, 107] on div at bounding box center [19, 106] width 13 height 13
click at [22, 141] on div at bounding box center [20, 142] width 7 height 7
click at [23, 88] on div at bounding box center [20, 89] width 7 height 7
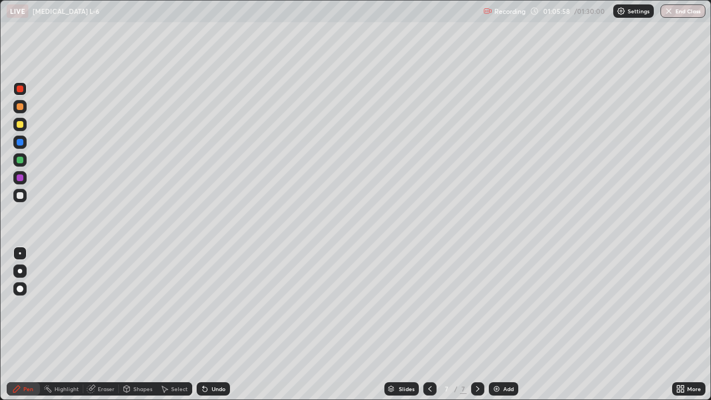
click at [22, 181] on div at bounding box center [20, 177] width 7 height 7
click at [22, 91] on div at bounding box center [20, 89] width 7 height 7
click at [26, 85] on div at bounding box center [19, 88] width 13 height 13
click at [22, 159] on div at bounding box center [20, 160] width 7 height 7
click at [25, 142] on div at bounding box center [19, 142] width 13 height 13
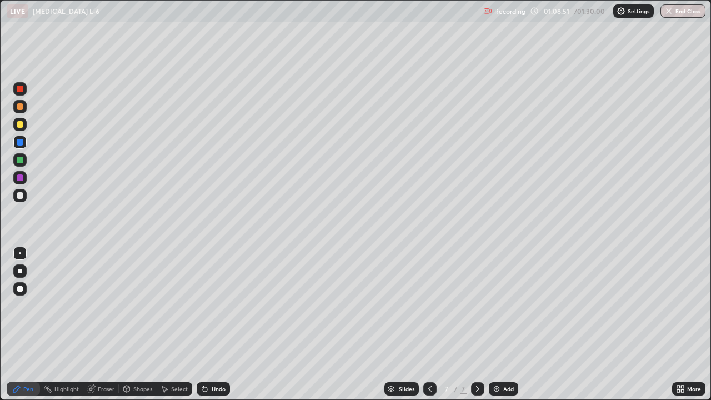
click at [20, 107] on div at bounding box center [20, 106] width 7 height 7
click at [21, 192] on div at bounding box center [20, 195] width 7 height 7
click at [19, 141] on div at bounding box center [20, 142] width 7 height 7
click at [24, 178] on div at bounding box center [19, 177] width 13 height 13
click at [22, 193] on div at bounding box center [20, 195] width 7 height 7
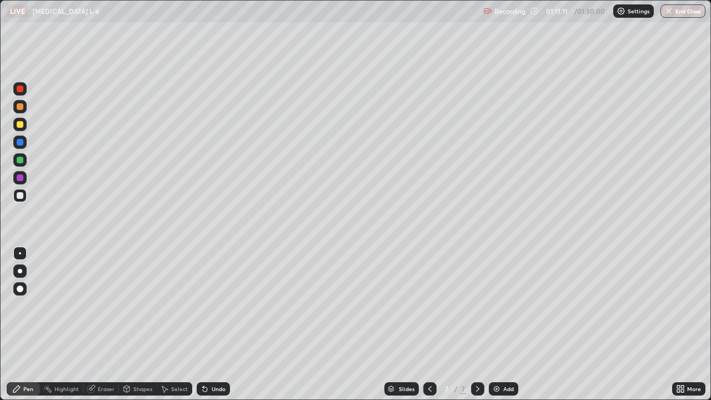
click at [26, 161] on div at bounding box center [19, 159] width 13 height 13
click at [218, 324] on div "Undo" at bounding box center [219, 389] width 14 height 6
click at [21, 195] on div at bounding box center [20, 195] width 7 height 7
click at [504, 324] on div "Add" at bounding box center [503, 388] width 29 height 13
click at [24, 144] on div at bounding box center [19, 142] width 13 height 13
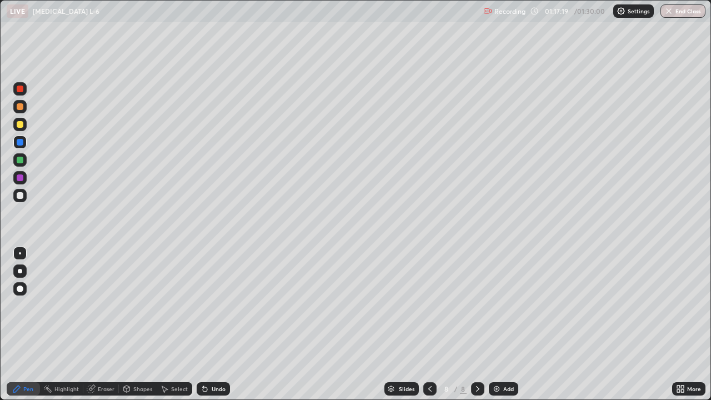
click at [23, 90] on div at bounding box center [20, 89] width 7 height 7
click at [21, 160] on div at bounding box center [20, 160] width 7 height 7
click at [26, 129] on div at bounding box center [19, 124] width 13 height 13
click at [21, 195] on div at bounding box center [20, 195] width 7 height 7
click at [23, 160] on div at bounding box center [20, 160] width 7 height 7
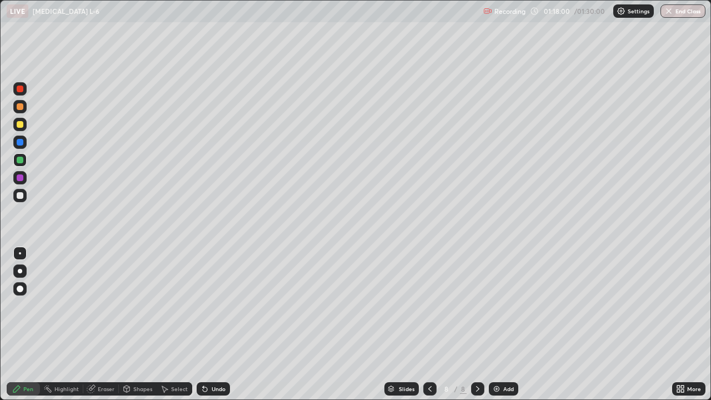
click at [24, 143] on div at bounding box center [19, 142] width 13 height 13
click at [26, 179] on div at bounding box center [19, 177] width 13 height 13
click at [24, 197] on div at bounding box center [19, 195] width 13 height 13
click at [26, 176] on div at bounding box center [19, 177] width 13 height 13
click at [25, 126] on div at bounding box center [19, 124] width 13 height 13
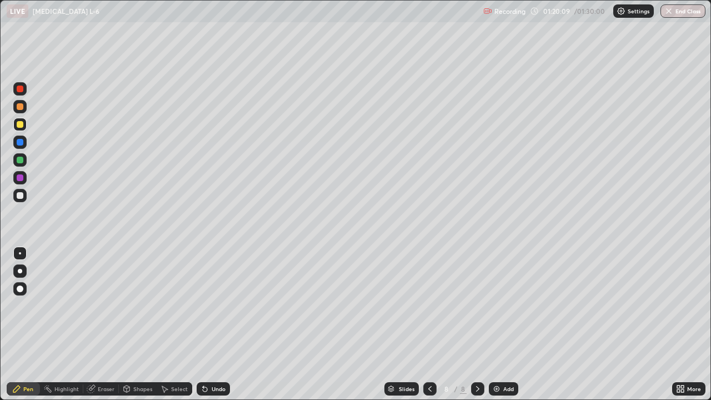
click at [25, 91] on div at bounding box center [19, 88] width 13 height 13
click at [24, 159] on div at bounding box center [19, 159] width 13 height 13
click at [25, 195] on div at bounding box center [19, 195] width 13 height 13
click at [22, 127] on div at bounding box center [20, 124] width 7 height 7
click at [22, 126] on div at bounding box center [20, 124] width 7 height 7
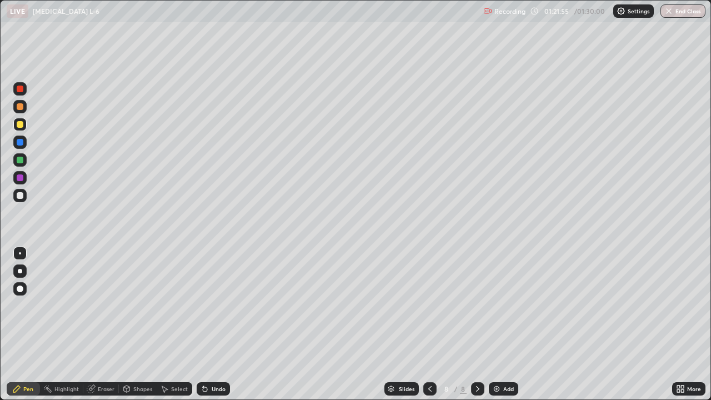
click at [24, 87] on div at bounding box center [19, 88] width 13 height 13
click at [25, 119] on div at bounding box center [19, 124] width 13 height 13
click at [26, 175] on div at bounding box center [19, 177] width 13 height 13
click at [22, 106] on div at bounding box center [20, 106] width 7 height 7
click at [26, 196] on div at bounding box center [19, 195] width 13 height 13
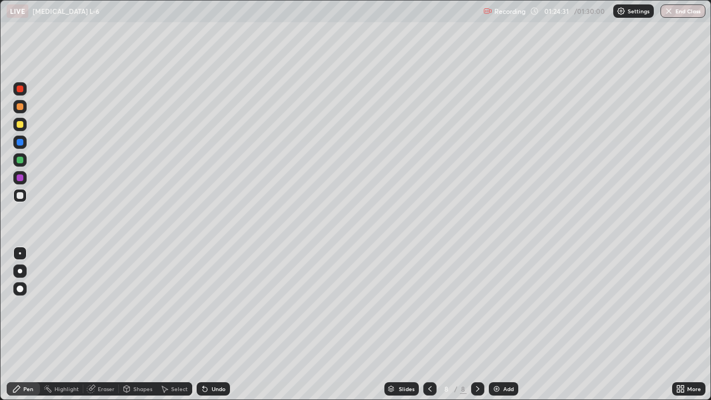
click at [22, 145] on div at bounding box center [19, 142] width 13 height 13
click at [23, 141] on div at bounding box center [20, 142] width 7 height 7
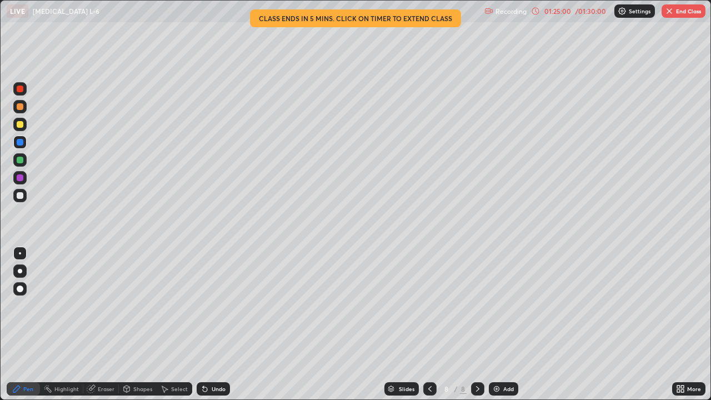
click at [22, 125] on div at bounding box center [20, 124] width 7 height 7
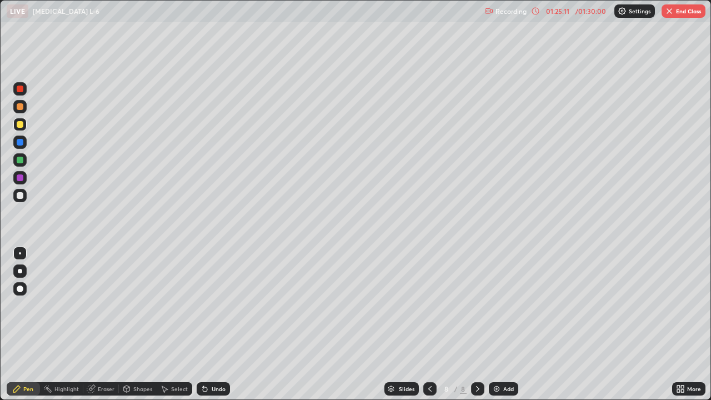
click at [20, 107] on div at bounding box center [20, 106] width 7 height 7
click at [21, 179] on div at bounding box center [20, 177] width 7 height 7
click at [21, 160] on div at bounding box center [20, 160] width 7 height 7
click at [24, 178] on div at bounding box center [19, 177] width 13 height 13
click at [25, 192] on div at bounding box center [19, 195] width 13 height 13
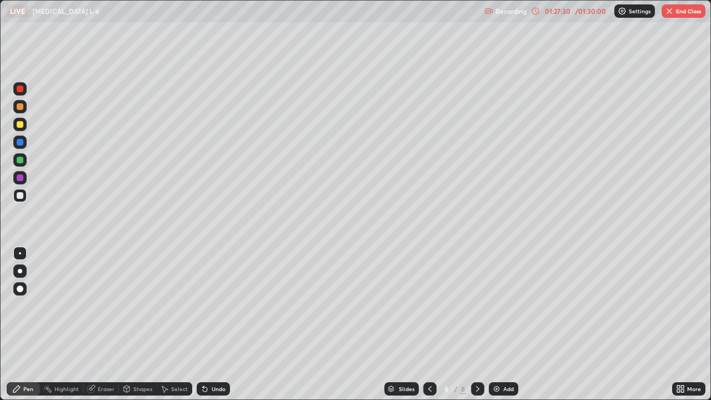
click at [26, 141] on div at bounding box center [19, 142] width 13 height 13
click at [25, 196] on div at bounding box center [19, 195] width 13 height 13
click at [20, 161] on div at bounding box center [20, 160] width 7 height 7
click at [25, 175] on div at bounding box center [19, 177] width 13 height 13
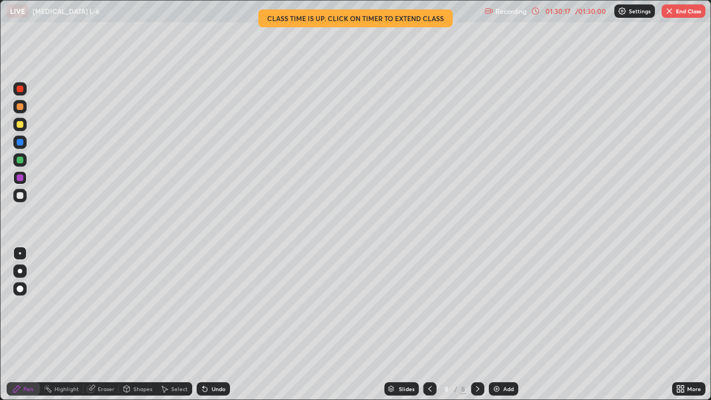
click at [576, 9] on div "/ 01:30:00" at bounding box center [590, 11] width 34 height 7
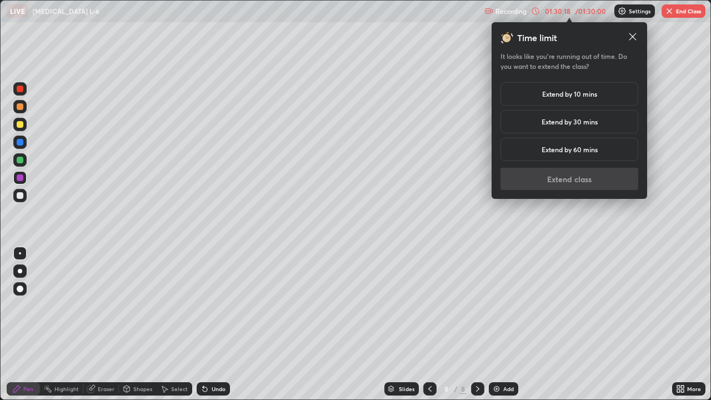
click at [563, 93] on h5 "Extend by 10 mins" at bounding box center [569, 94] width 55 height 10
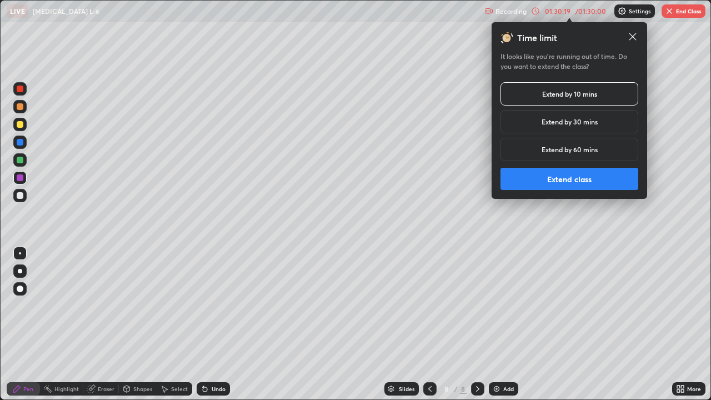
click at [557, 172] on button "Extend class" at bounding box center [569, 179] width 138 height 22
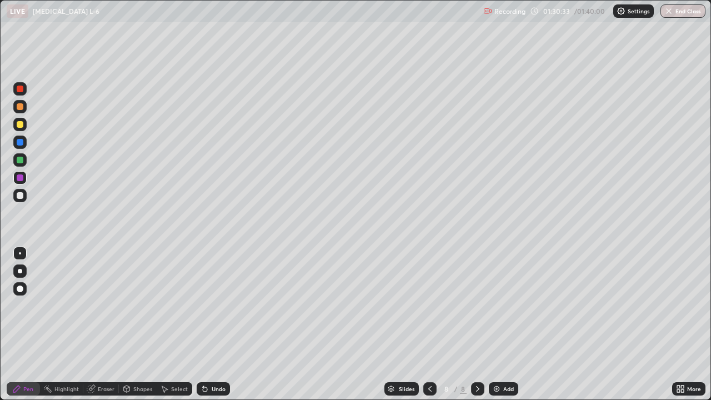
click at [25, 196] on div at bounding box center [19, 195] width 13 height 13
click at [26, 179] on div at bounding box center [19, 177] width 13 height 13
click at [26, 160] on div at bounding box center [19, 159] width 13 height 13
click at [24, 90] on div at bounding box center [19, 88] width 13 height 13
click at [683, 10] on button "End Class" at bounding box center [683, 10] width 44 height 13
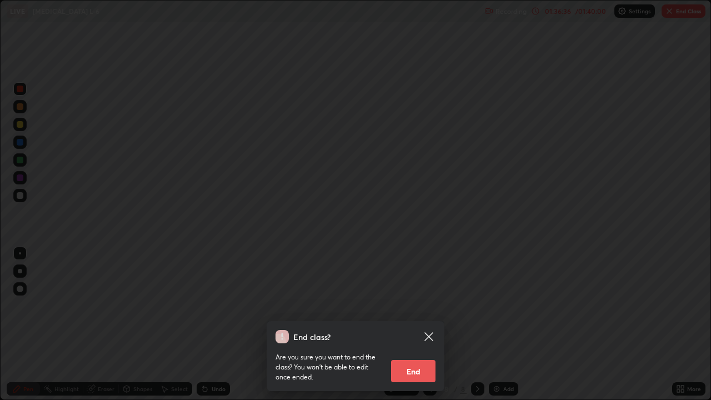
click at [417, 324] on button "End" at bounding box center [413, 371] width 44 height 22
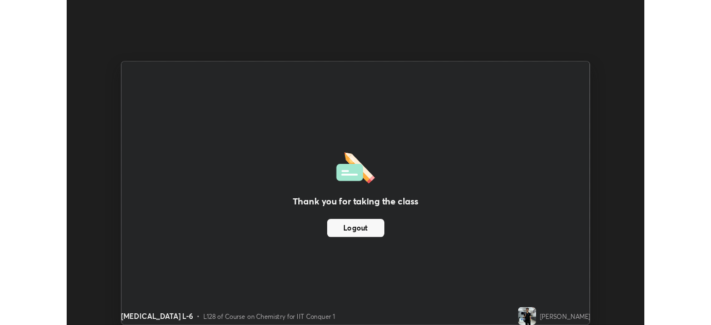
scroll to position [55214, 54828]
